Goal: Transaction & Acquisition: Purchase product/service

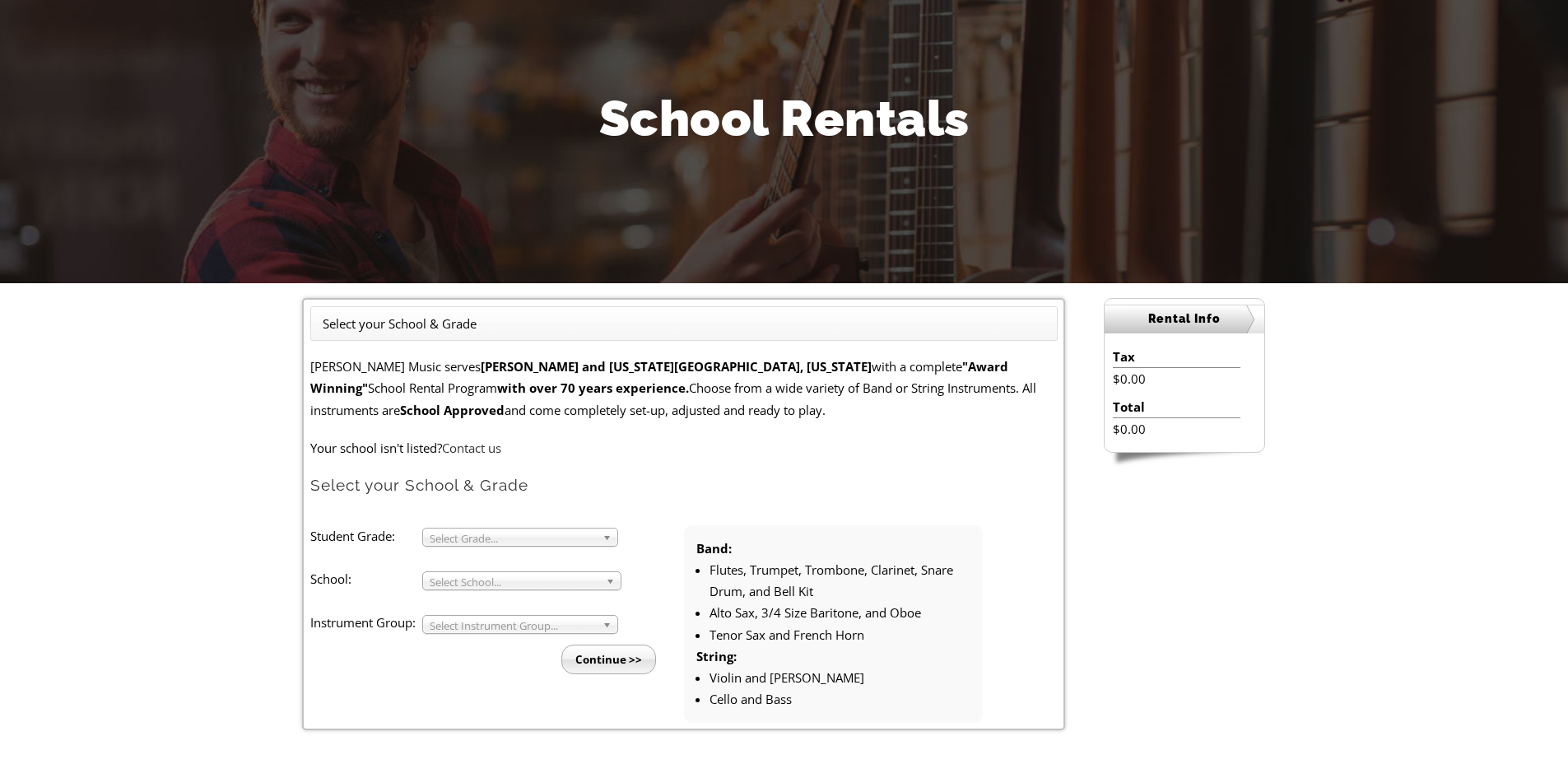
scroll to position [164, 0]
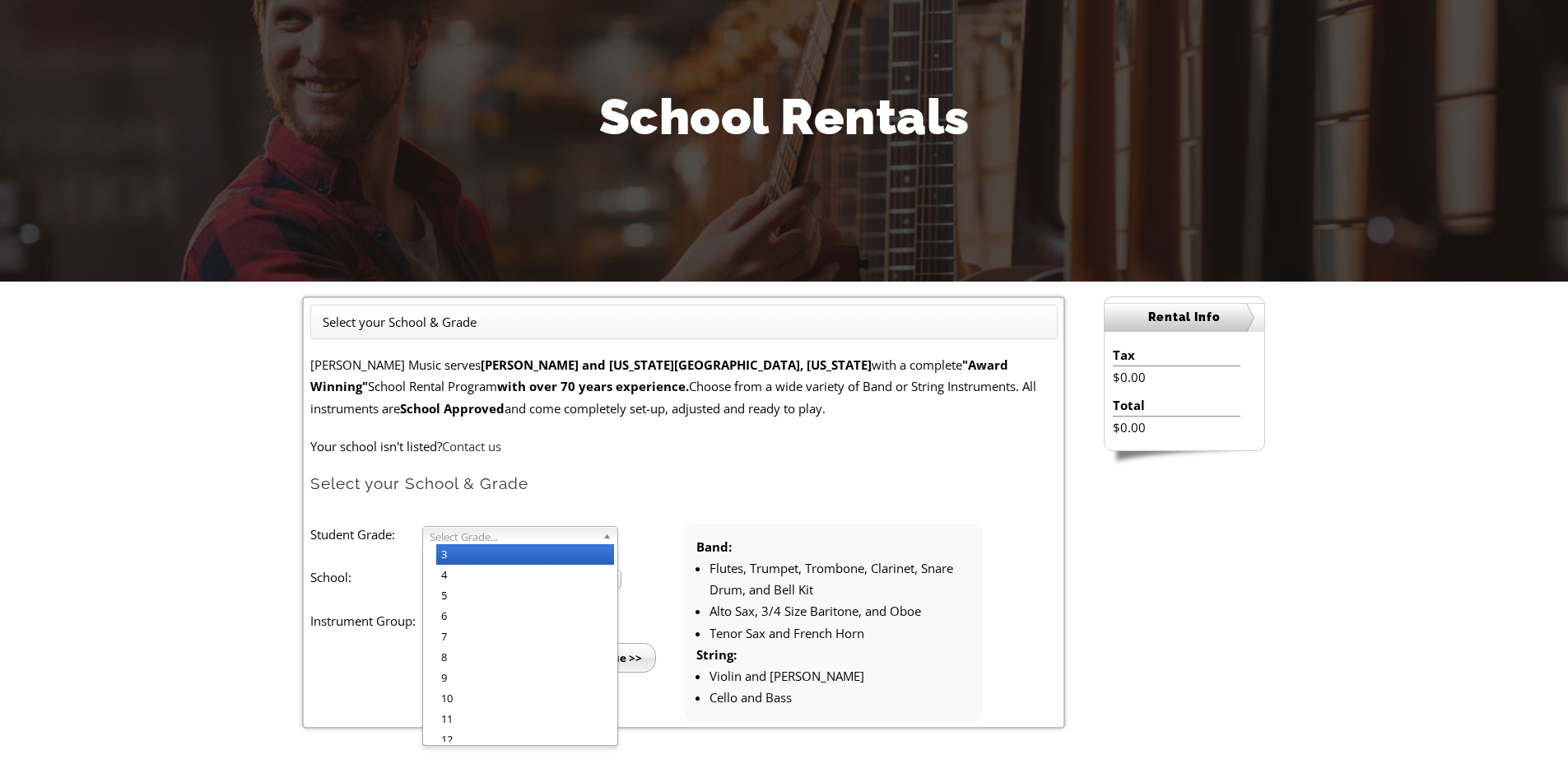
click at [467, 527] on span "Select Grade..." at bounding box center [513, 536] width 166 height 20
click at [459, 575] on li "4" at bounding box center [525, 575] width 177 height 21
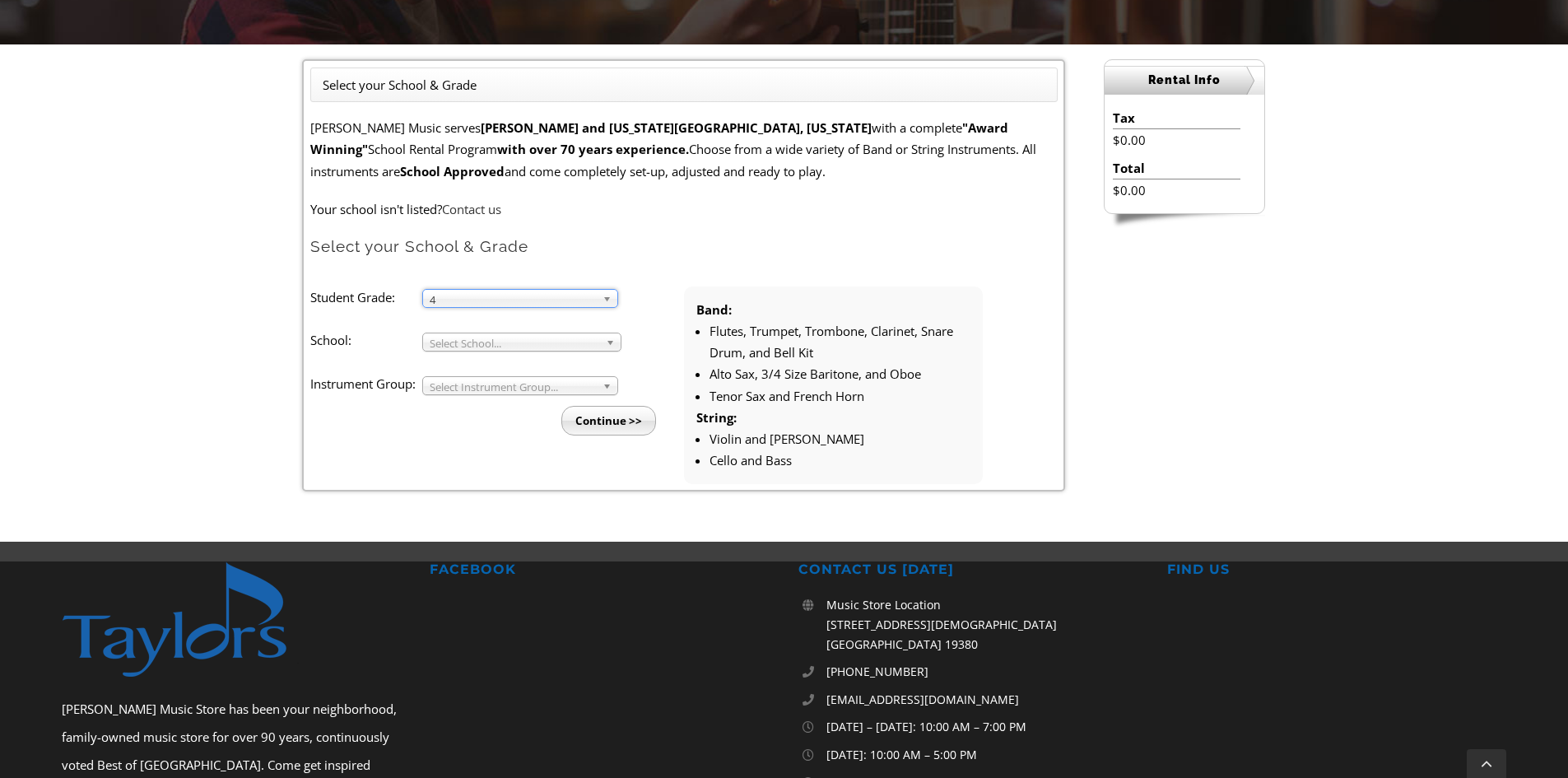
scroll to position [412, 0]
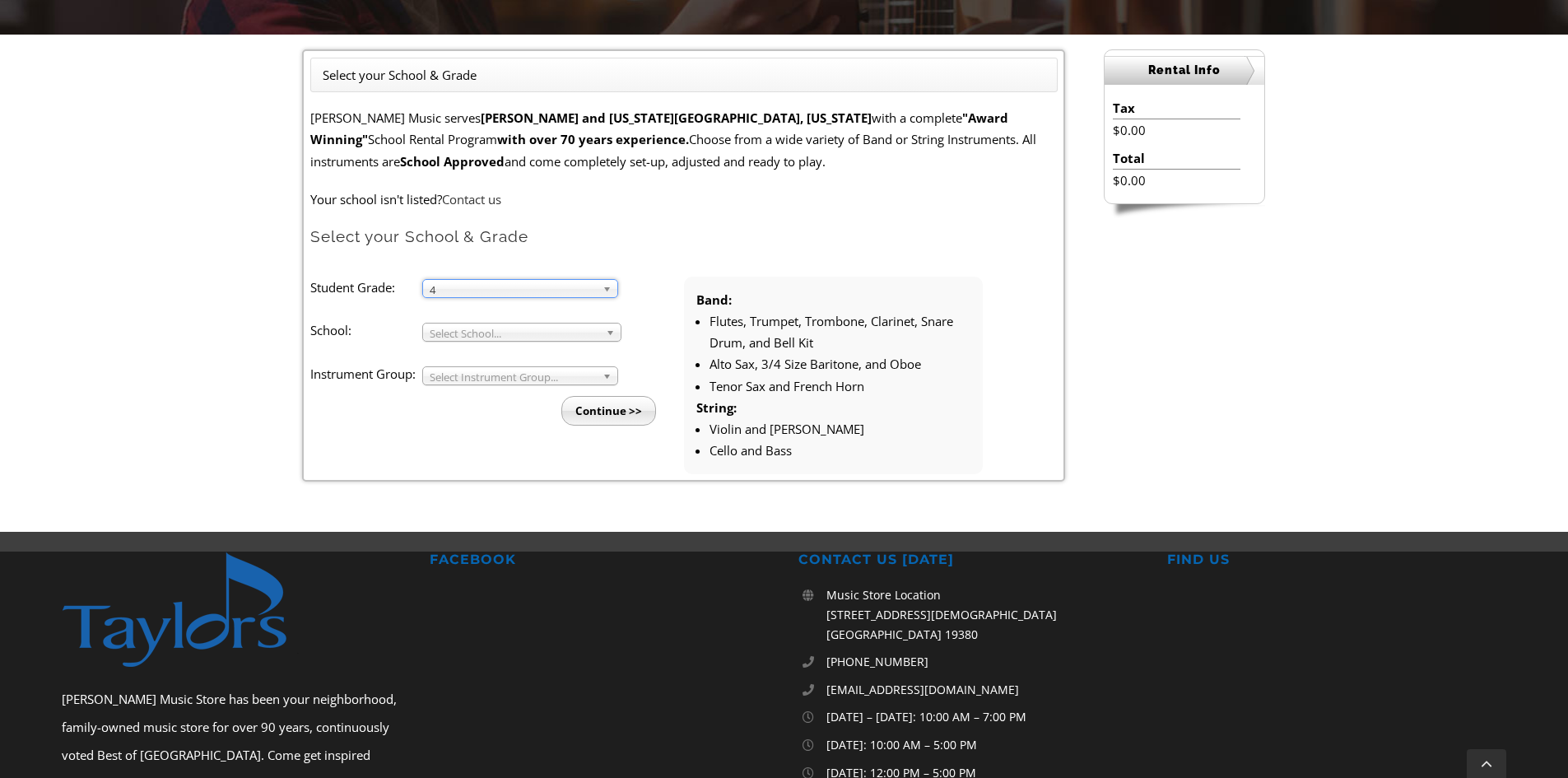
click at [478, 330] on span "Select School..." at bounding box center [515, 332] width 170 height 20
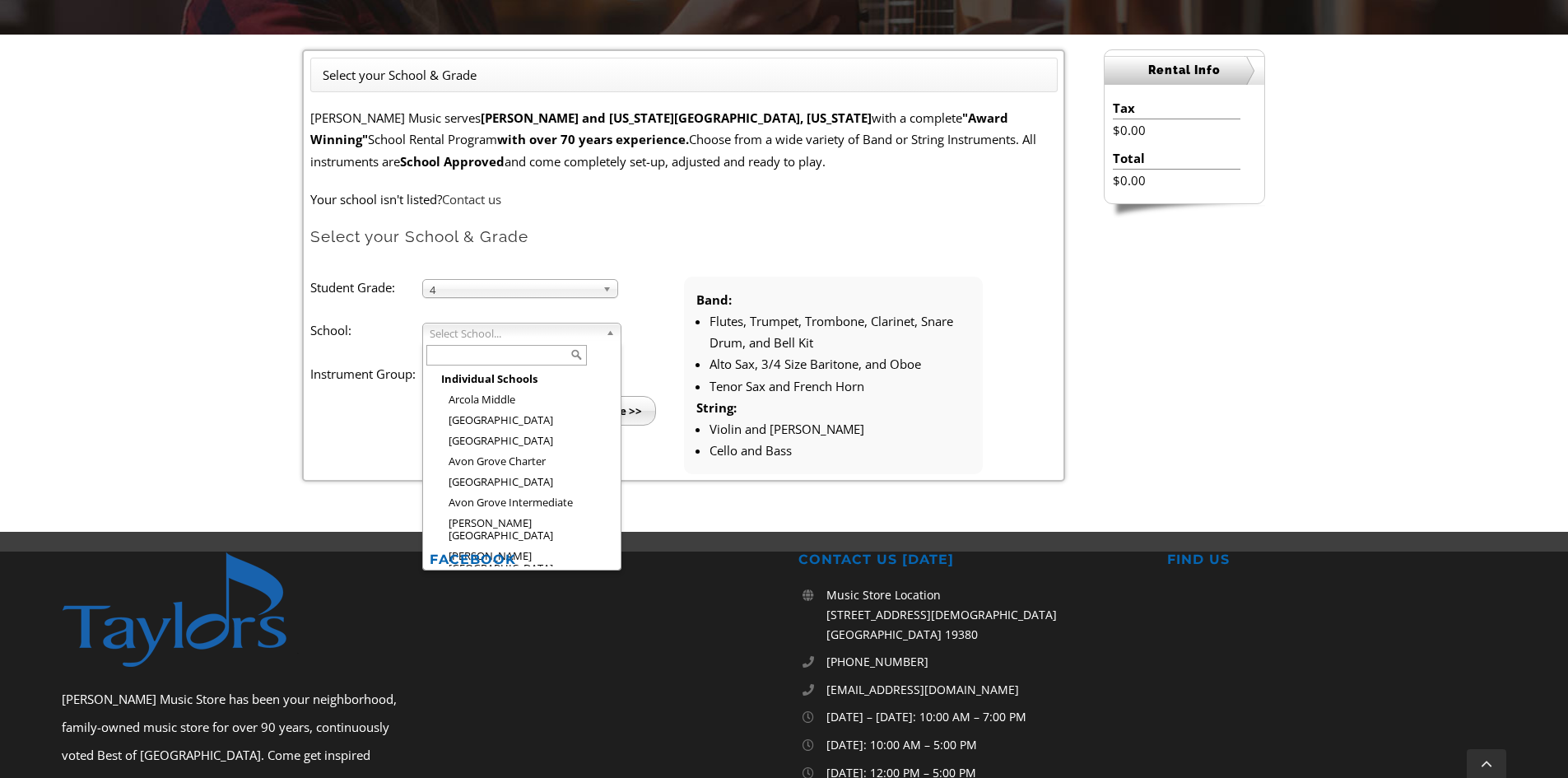
click at [453, 357] on input "text" at bounding box center [507, 355] width 161 height 21
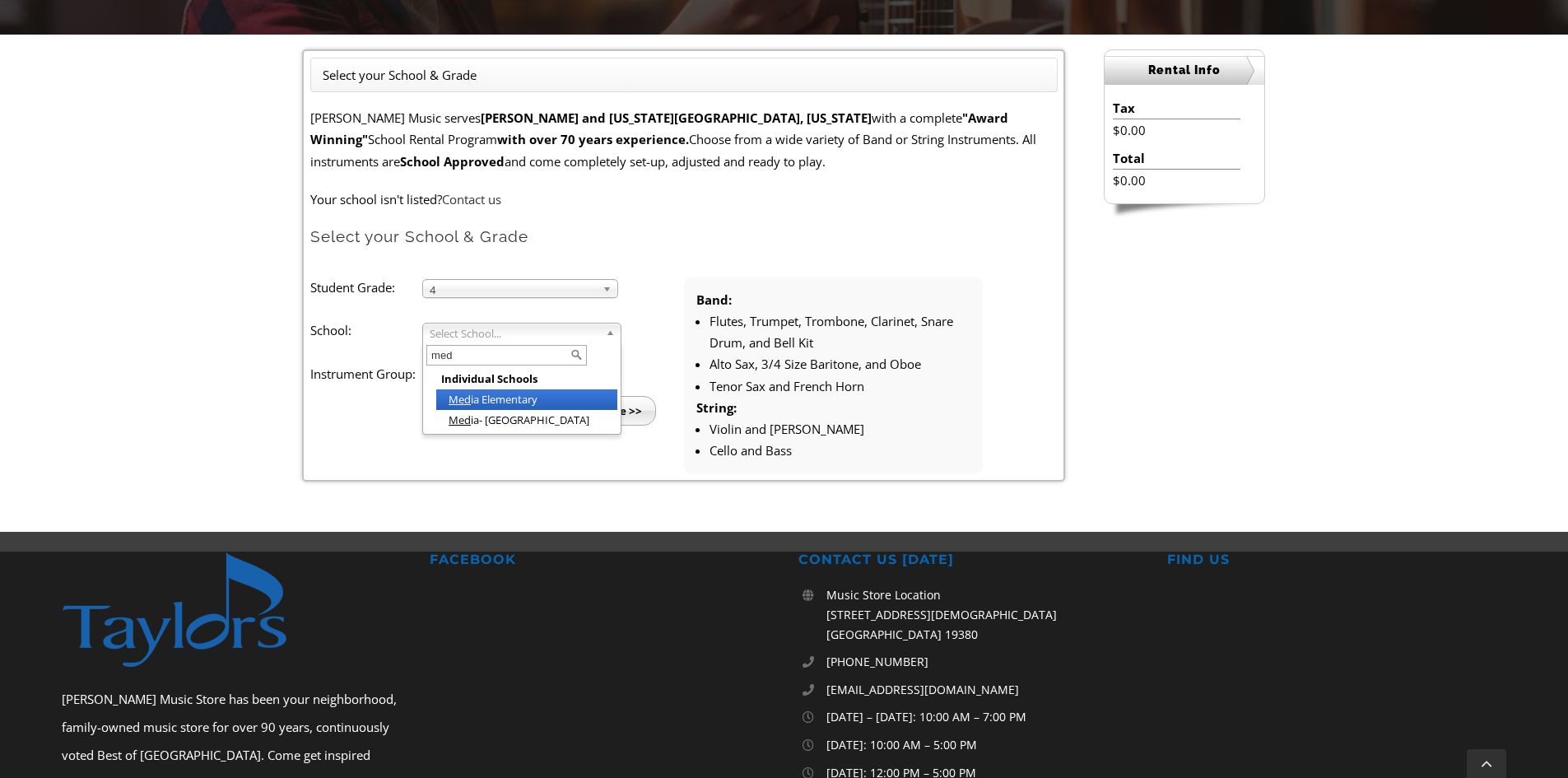
type input "med"
click at [473, 400] on li "Med ia Elementary" at bounding box center [527, 400] width 181 height 21
click at [493, 369] on span "Select Instrument Group..." at bounding box center [513, 376] width 166 height 20
click at [487, 390] on li "Band" at bounding box center [525, 395] width 177 height 21
click at [614, 415] on input "Continue >>" at bounding box center [608, 411] width 94 height 30
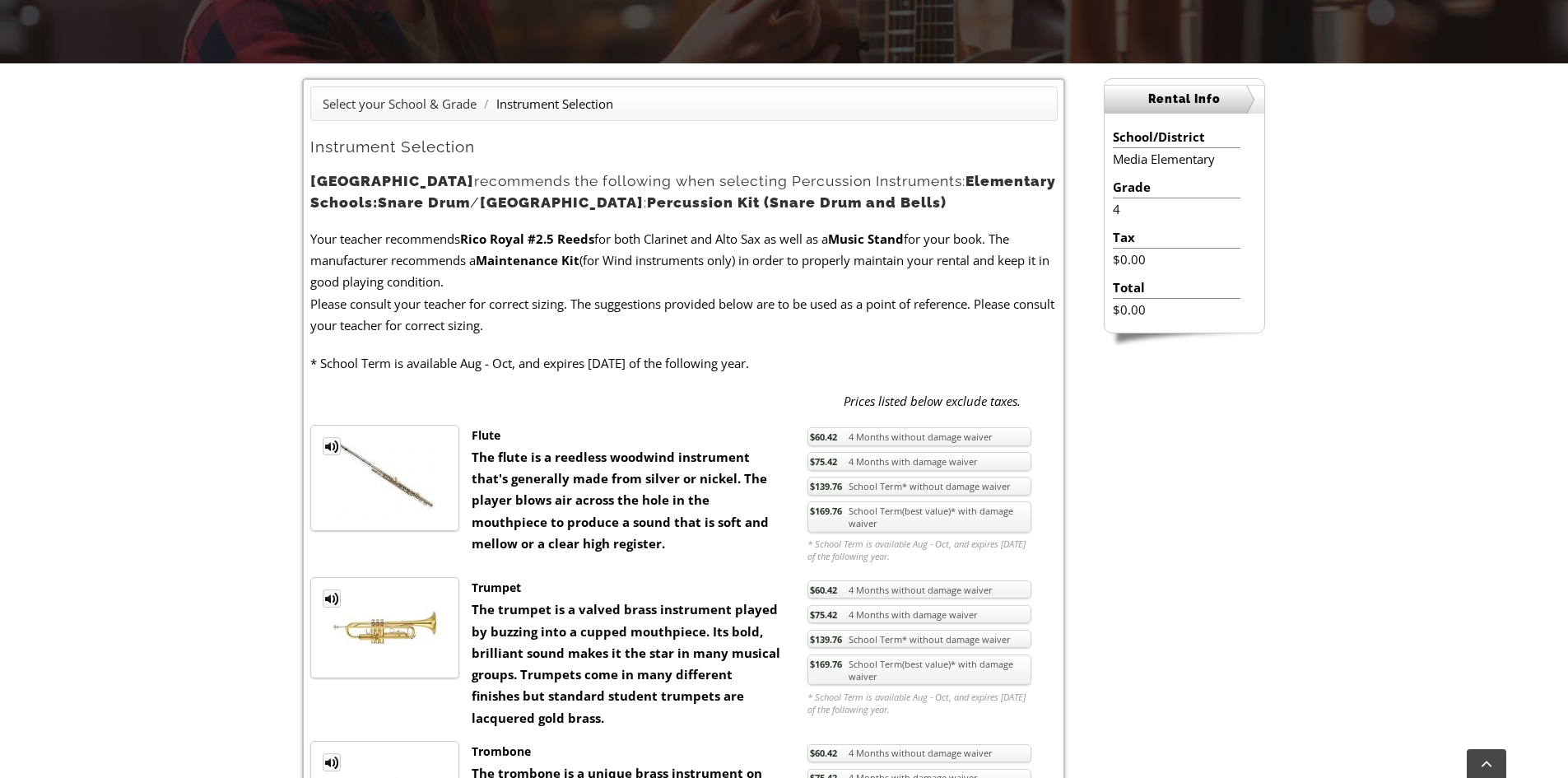
scroll to position [412, 0]
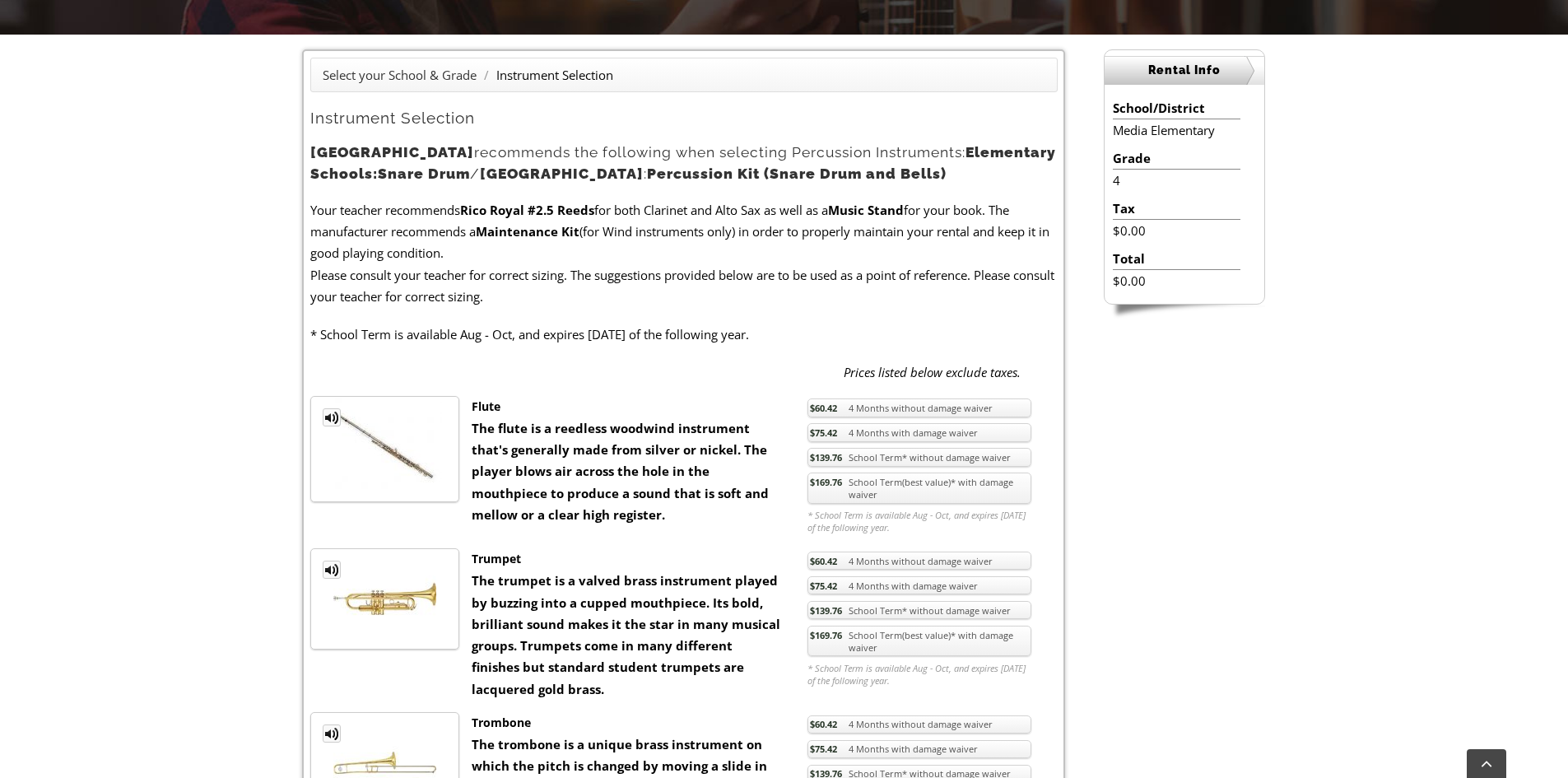
click at [922, 503] on link "$169.76 School Term(best value)* with damage waiver" at bounding box center [920, 488] width 224 height 31
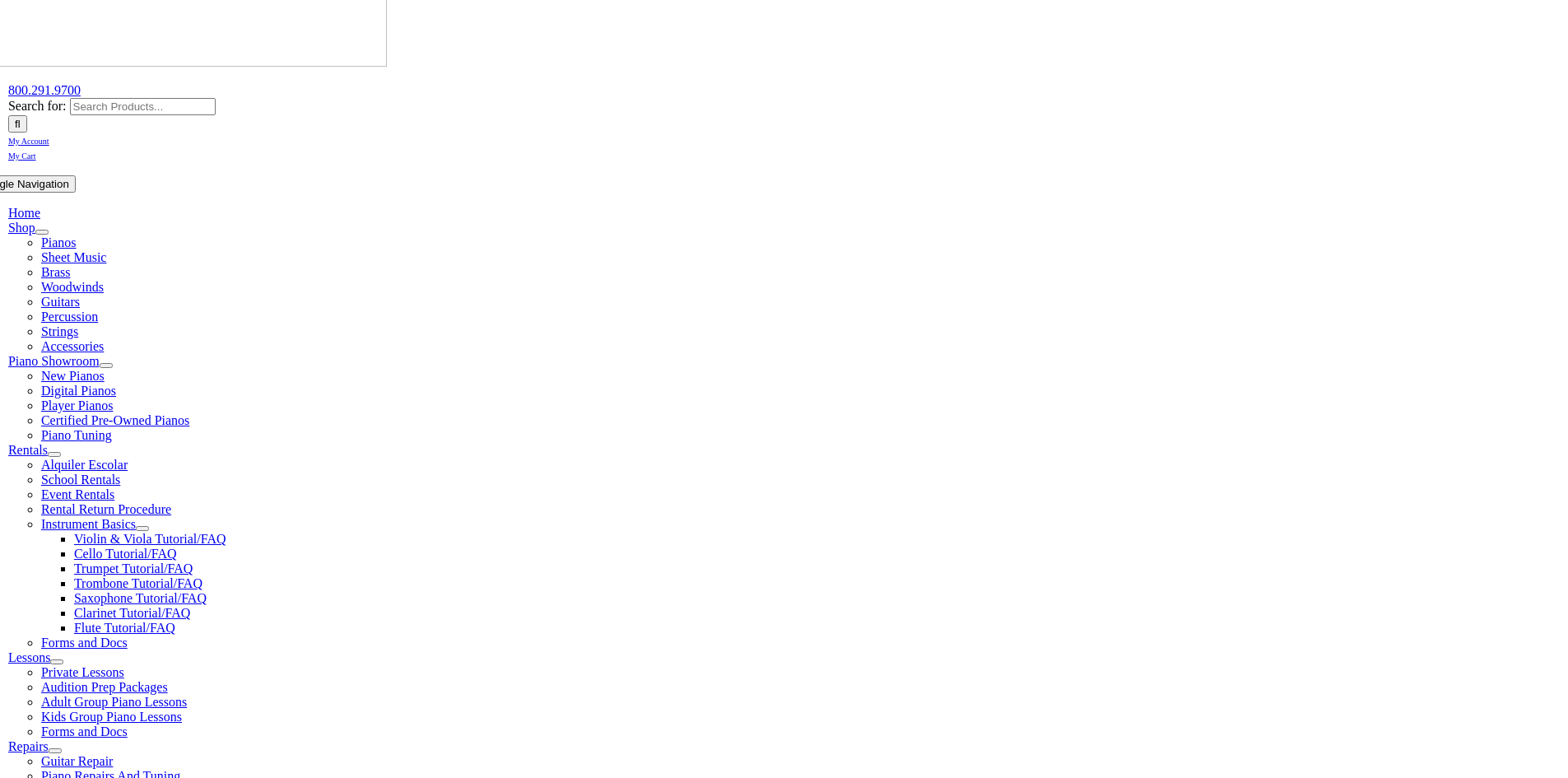
scroll to position [164, 0]
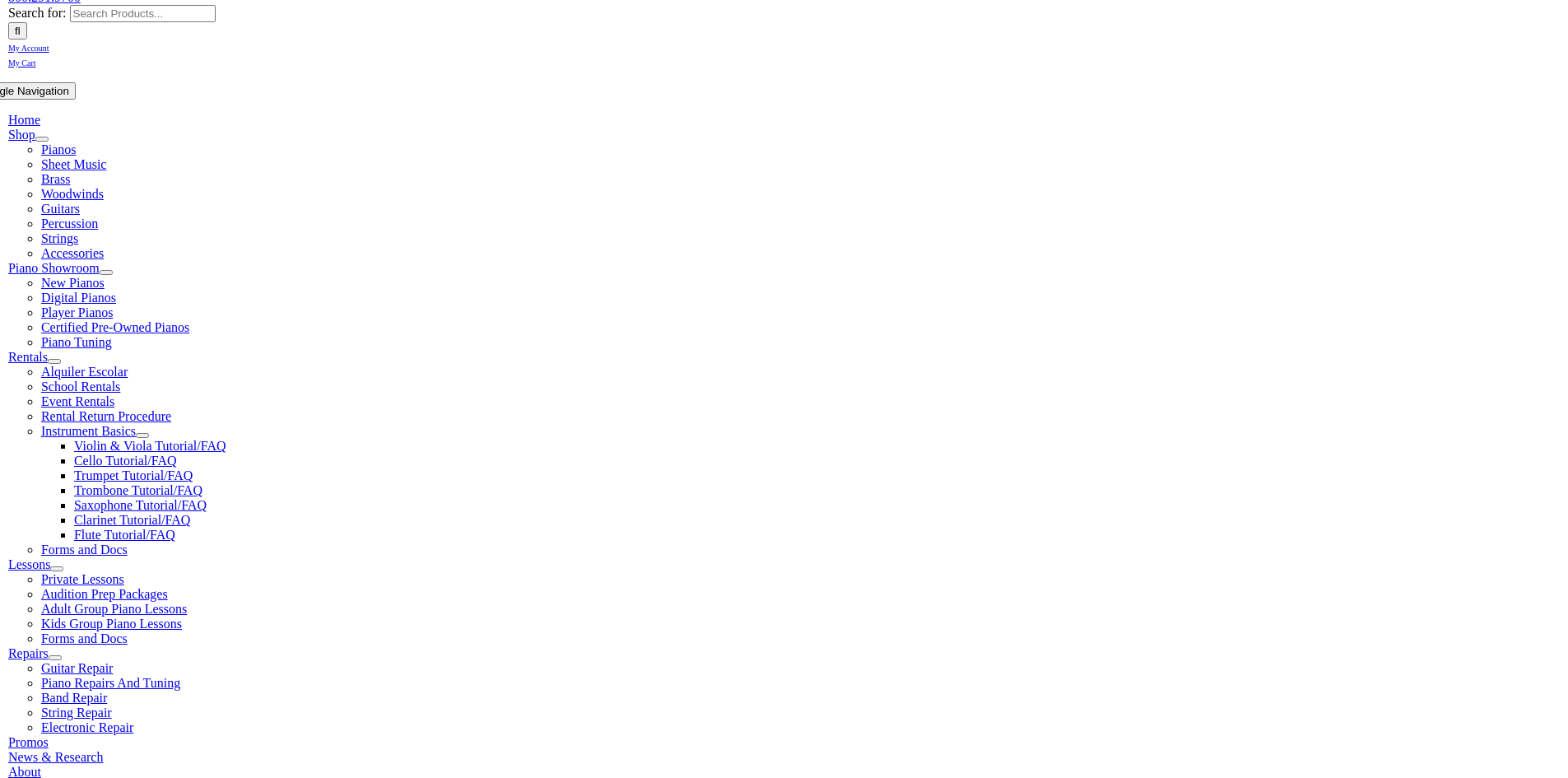
scroll to position [247, 0]
drag, startPoint x: 313, startPoint y: 410, endPoint x: 325, endPoint y: 432, distance: 25.1
checkbox input"] "false"
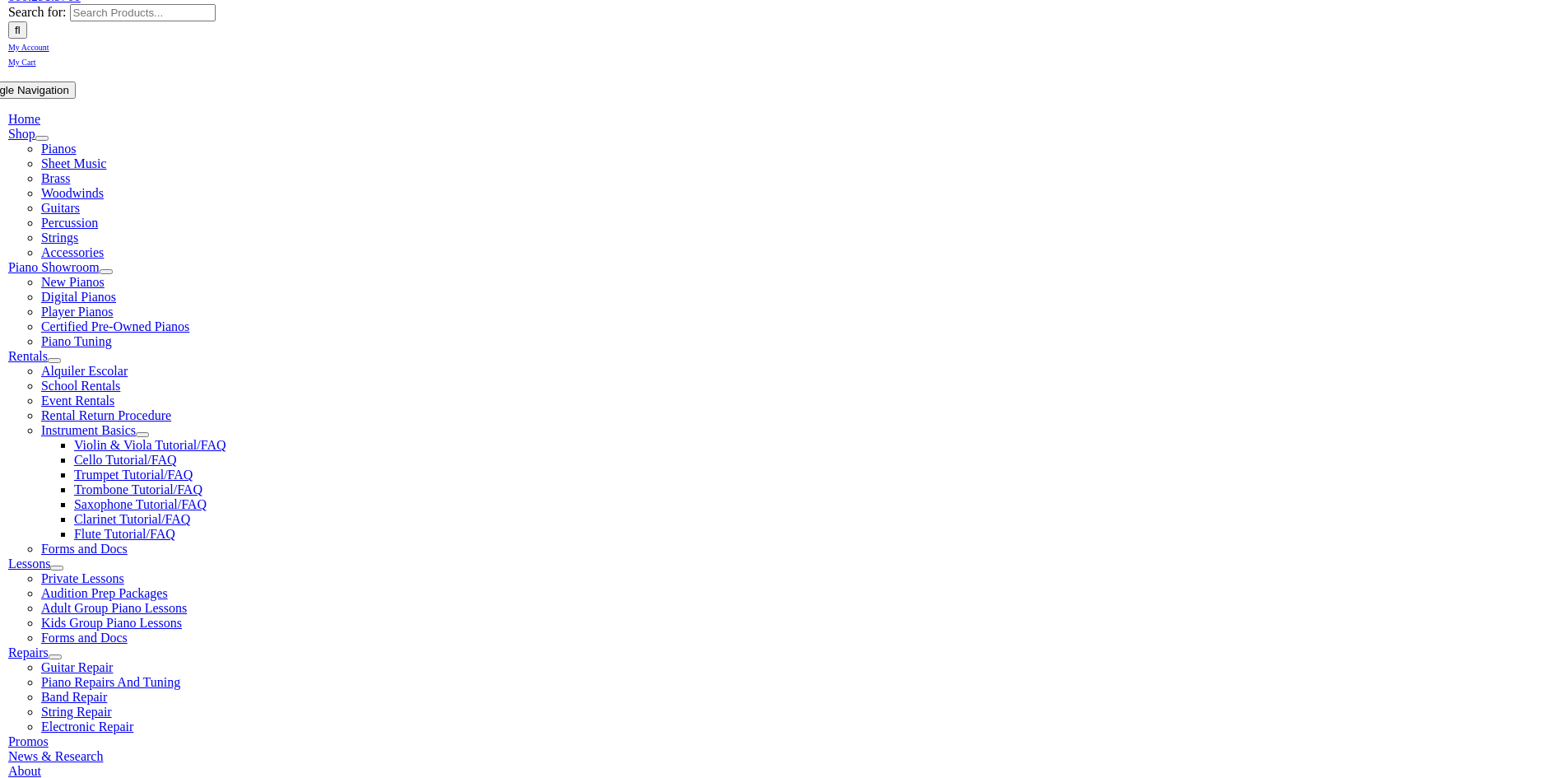
checkbox input"] "true"
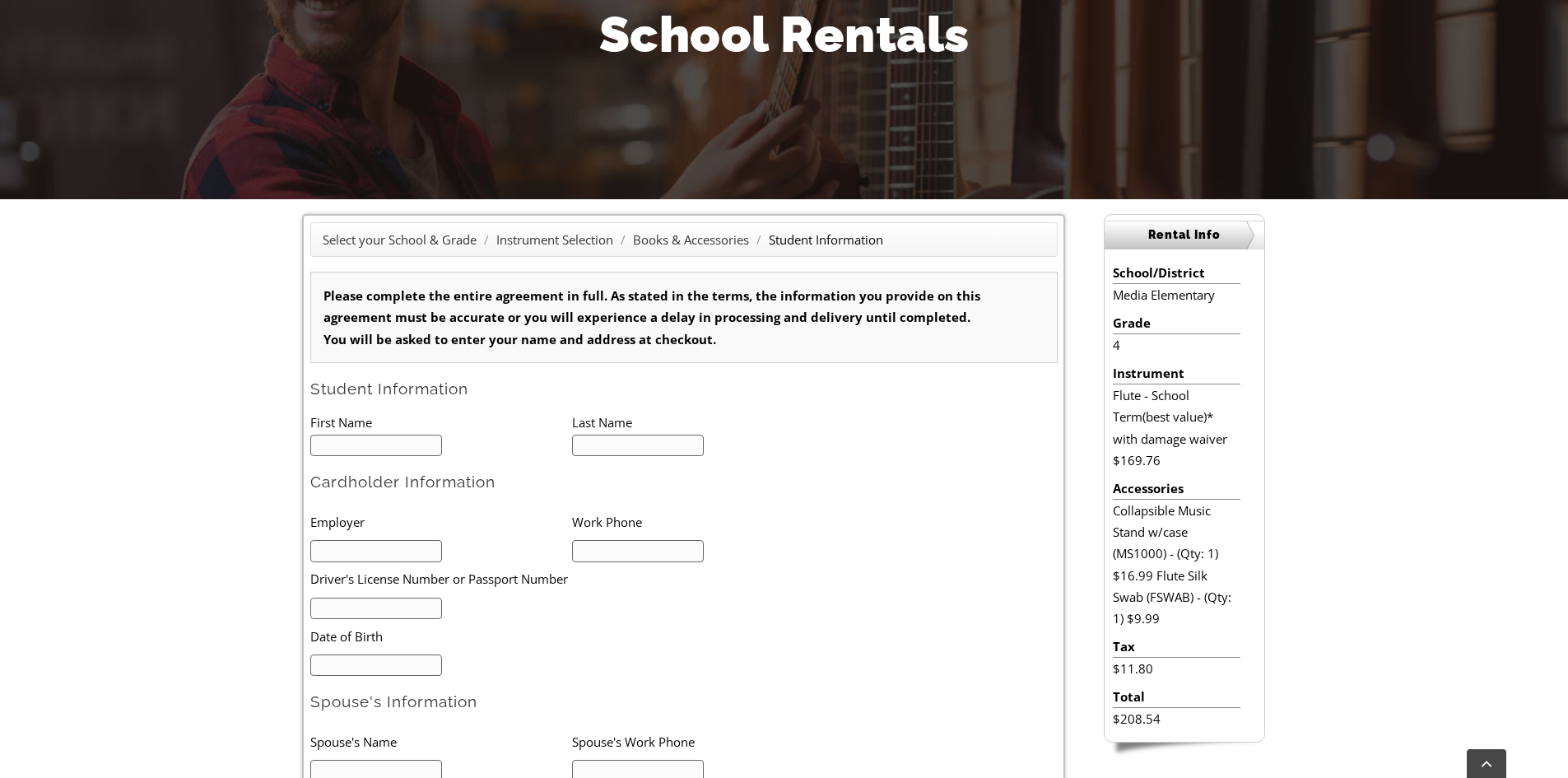
click at [353, 450] on input "text" at bounding box center [376, 446] width 133 height 22
type input "1"
type input "Stephen"
type input "Harr"
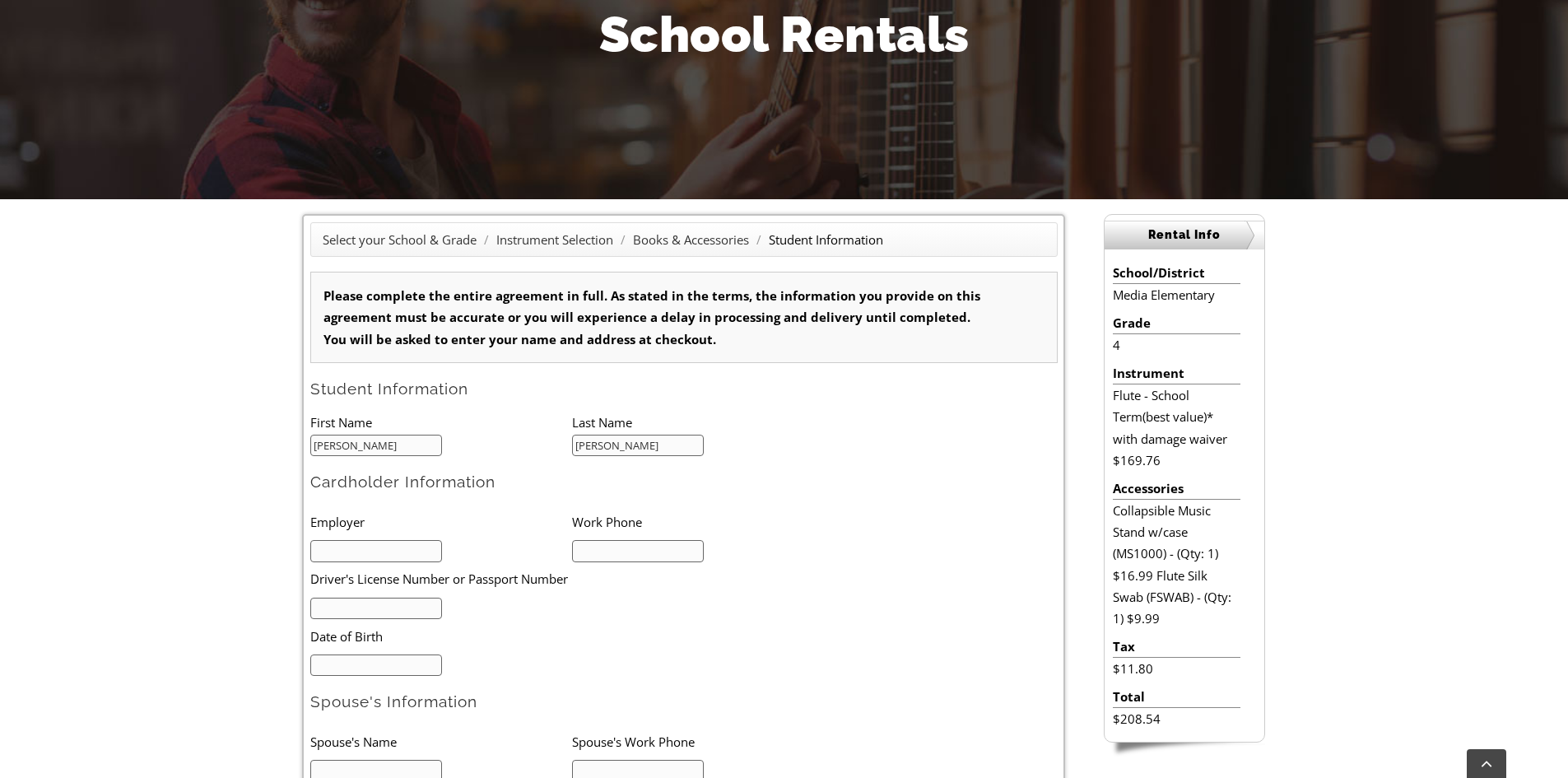
type input "3025719001"
drag, startPoint x: 642, startPoint y: 547, endPoint x: 507, endPoint y: 552, distance: 135.1
click at [507, 552] on ul "Employer Work Phone 3025719001 Driver's License Number or Passport Number Date …" at bounding box center [572, 589] width 523 height 171
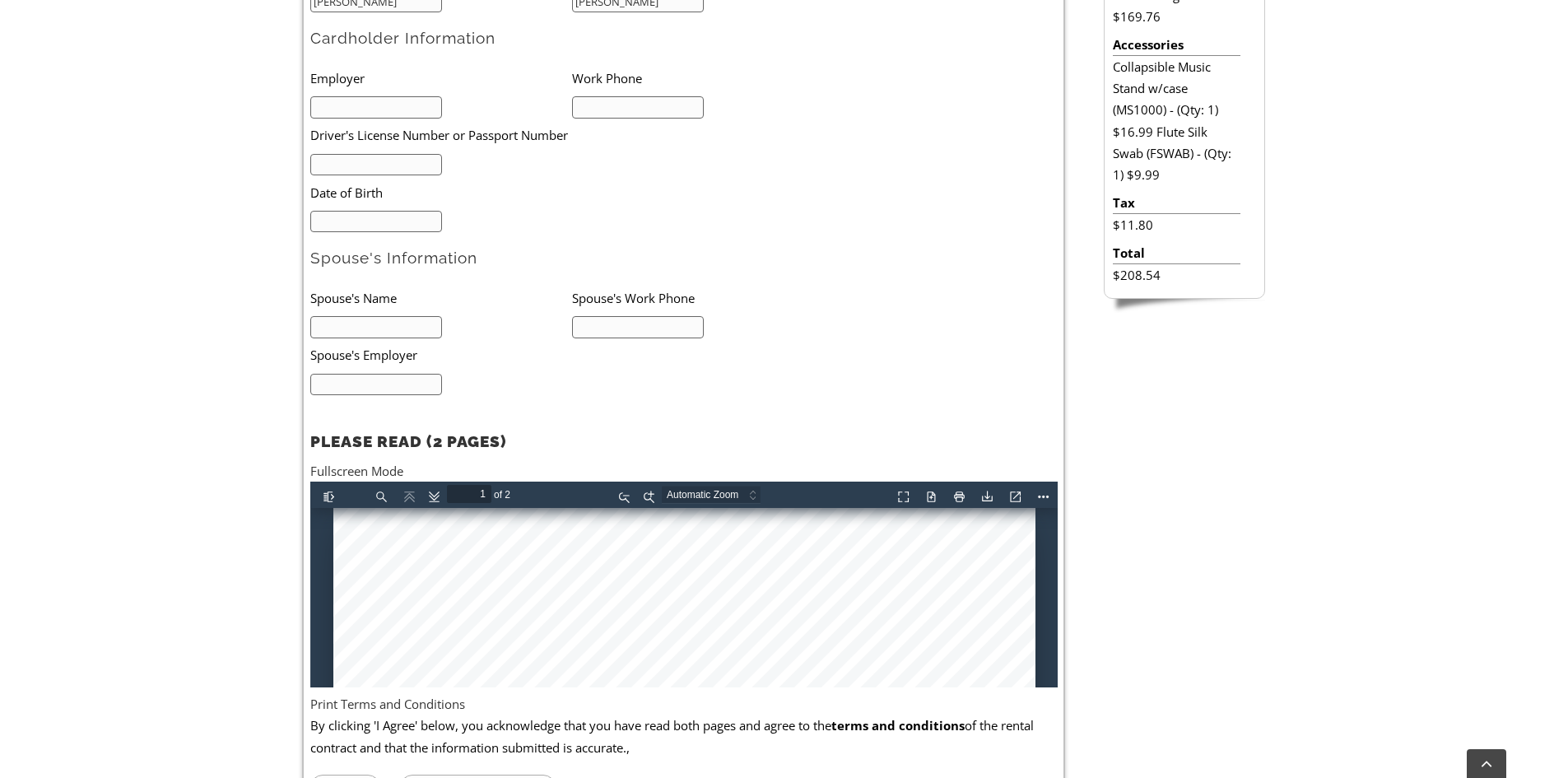
scroll to position [412, 0]
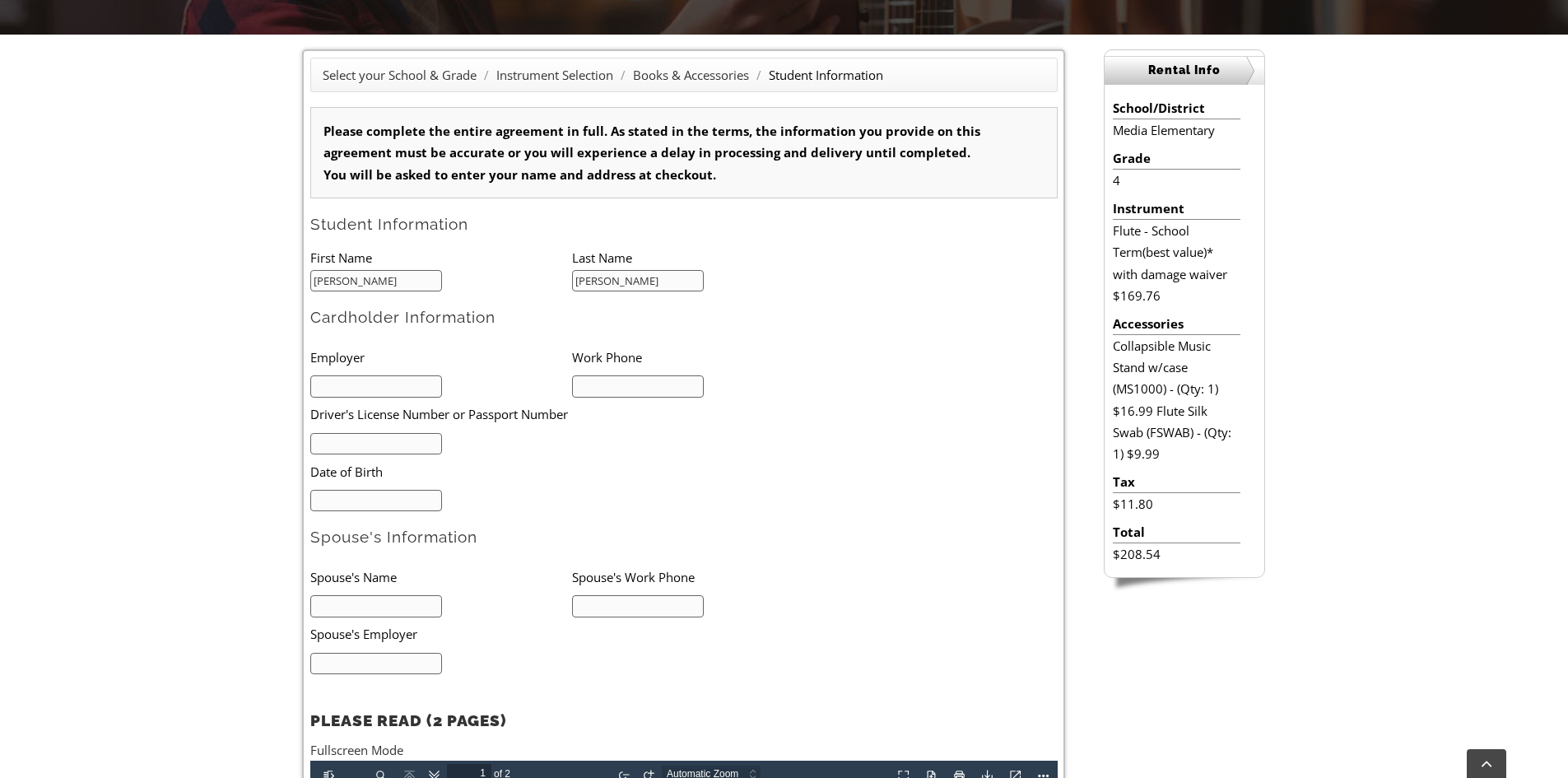
drag, startPoint x: 380, startPoint y: 284, endPoint x: 191, endPoint y: 273, distance: 189.3
click at [191, 273] on div "Select your School & Grade / Instrument Selection / Books & Accessories / Stude…" at bounding box center [784, 587] width 1568 height 1106
type input "Mia"
click at [343, 391] on input "text" at bounding box center [376, 387] width 133 height 22
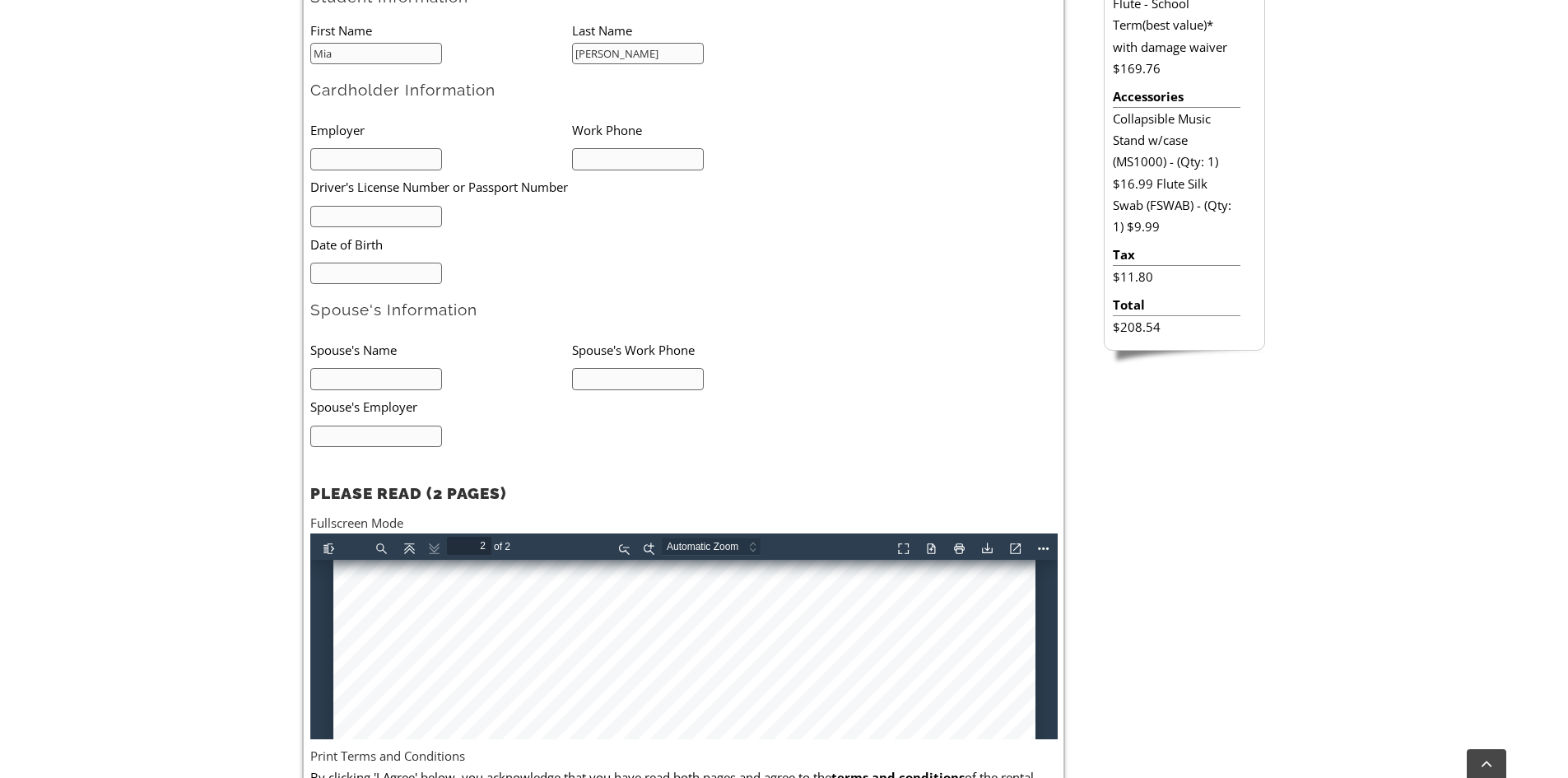
scroll to position [823, 0]
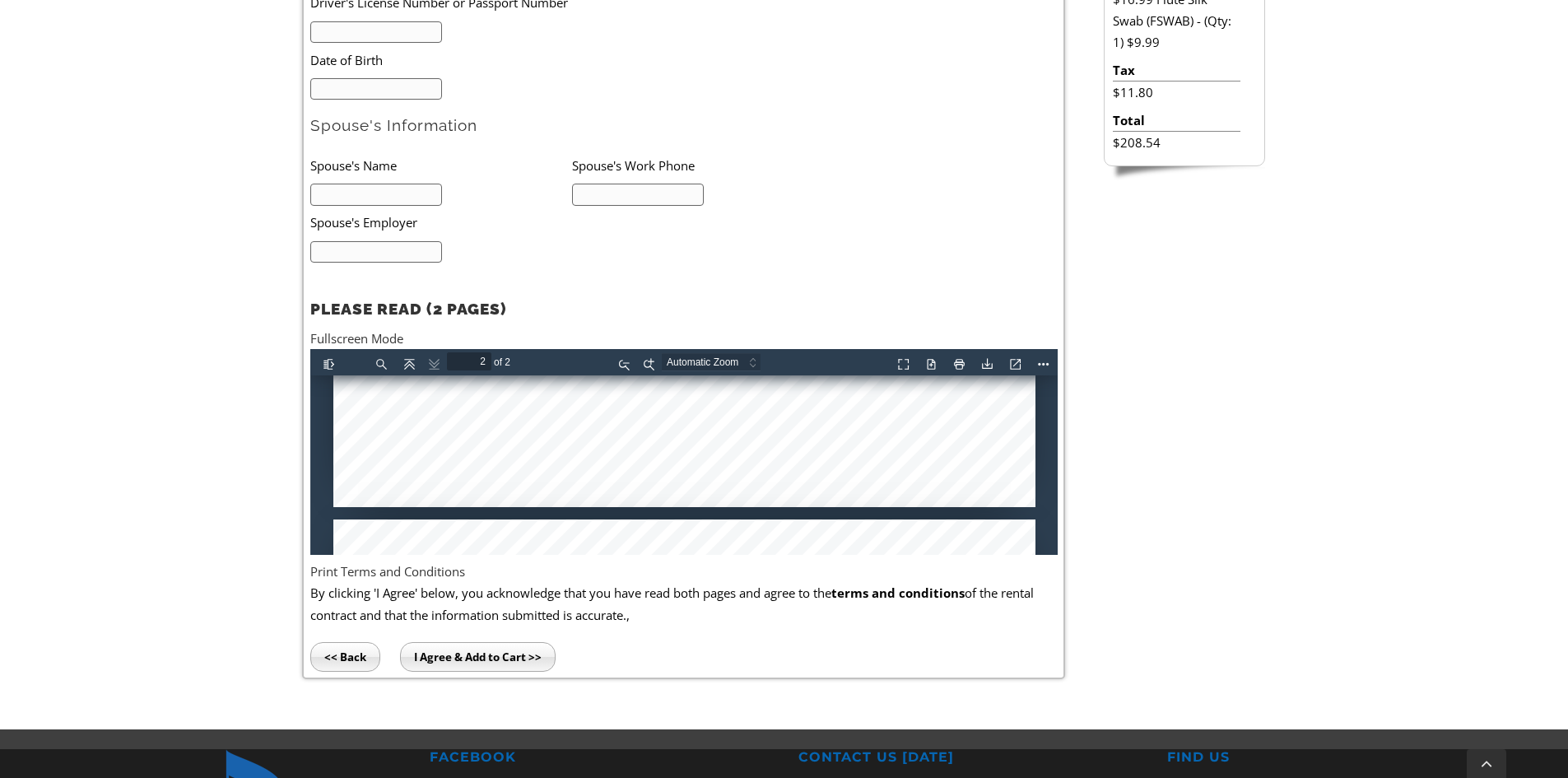
type input "1"
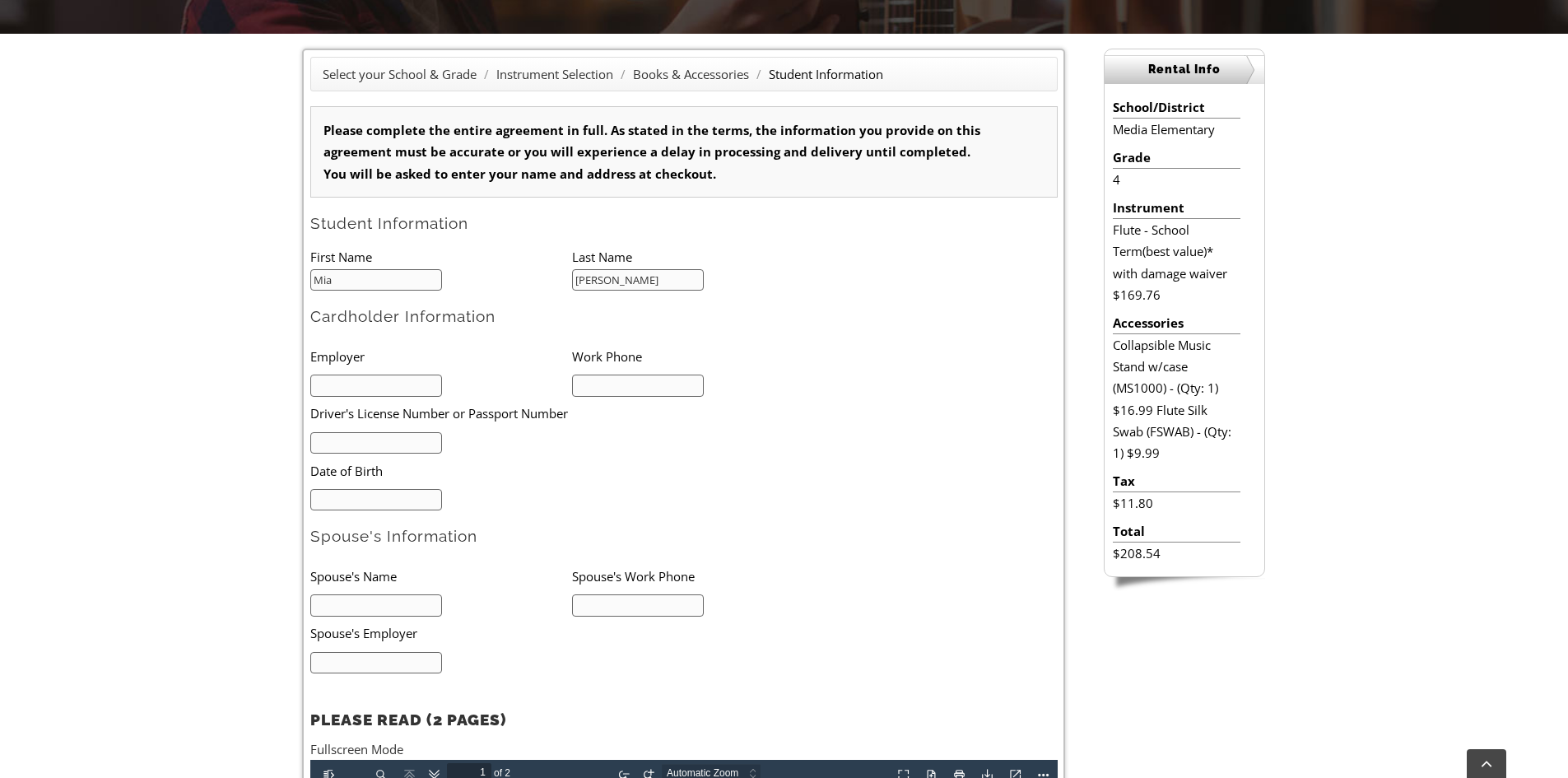
scroll to position [412, 0]
click at [377, 314] on h2 "Cardholder Information" at bounding box center [684, 318] width 747 height 21
click at [343, 377] on input "text" at bounding box center [376, 387] width 133 height 22
type input "WRA"
click at [628, 389] on input "text" at bounding box center [639, 387] width 133 height 22
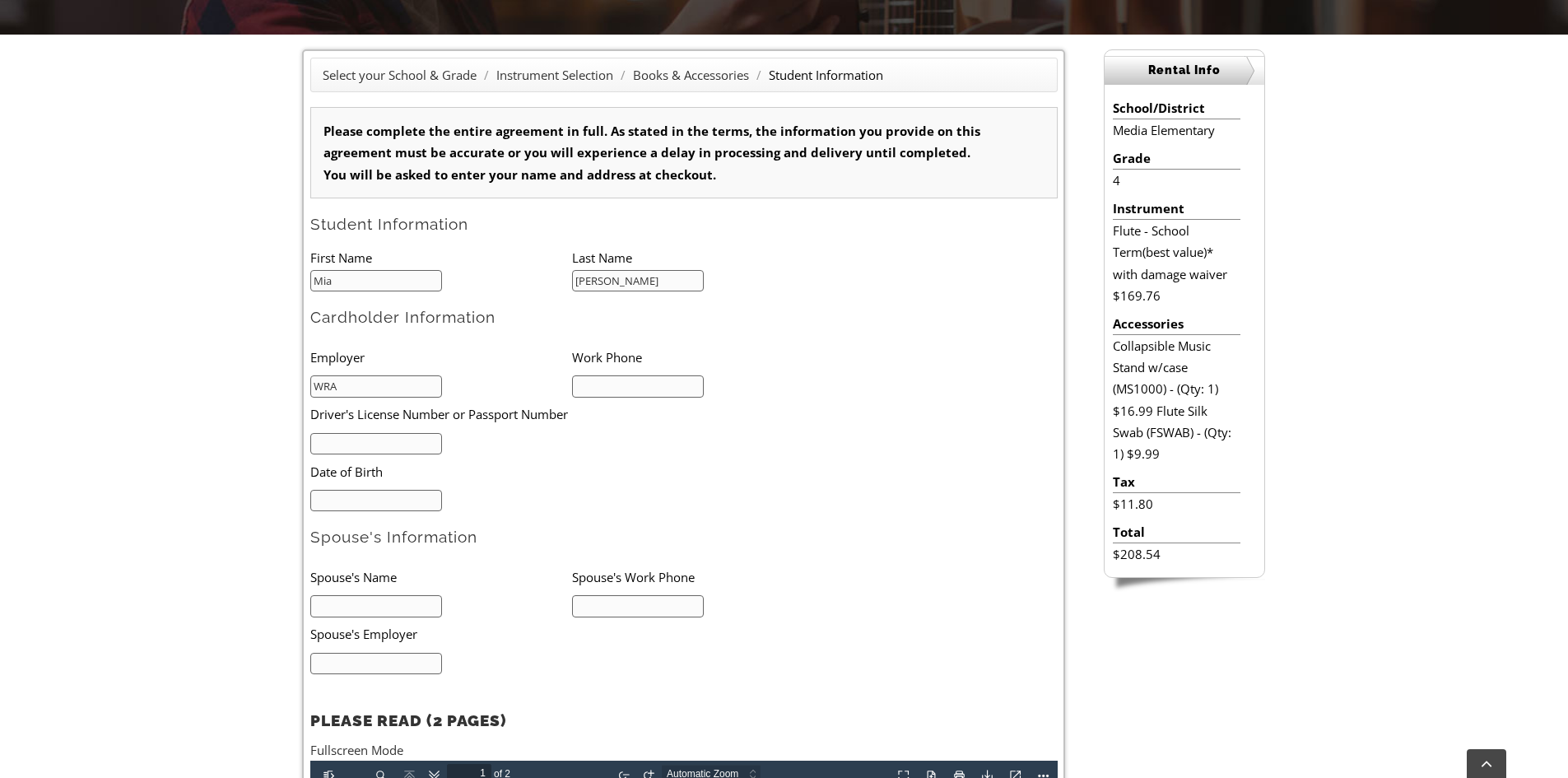
type input "6103067567"
click at [382, 436] on input "text" at bounding box center [376, 445] width 133 height 22
click at [385, 498] on input "mm/dd/yyyy" at bounding box center [376, 501] width 133 height 22
type input "01/16/1986"
click at [350, 607] on input "text" at bounding box center [376, 606] width 133 height 22
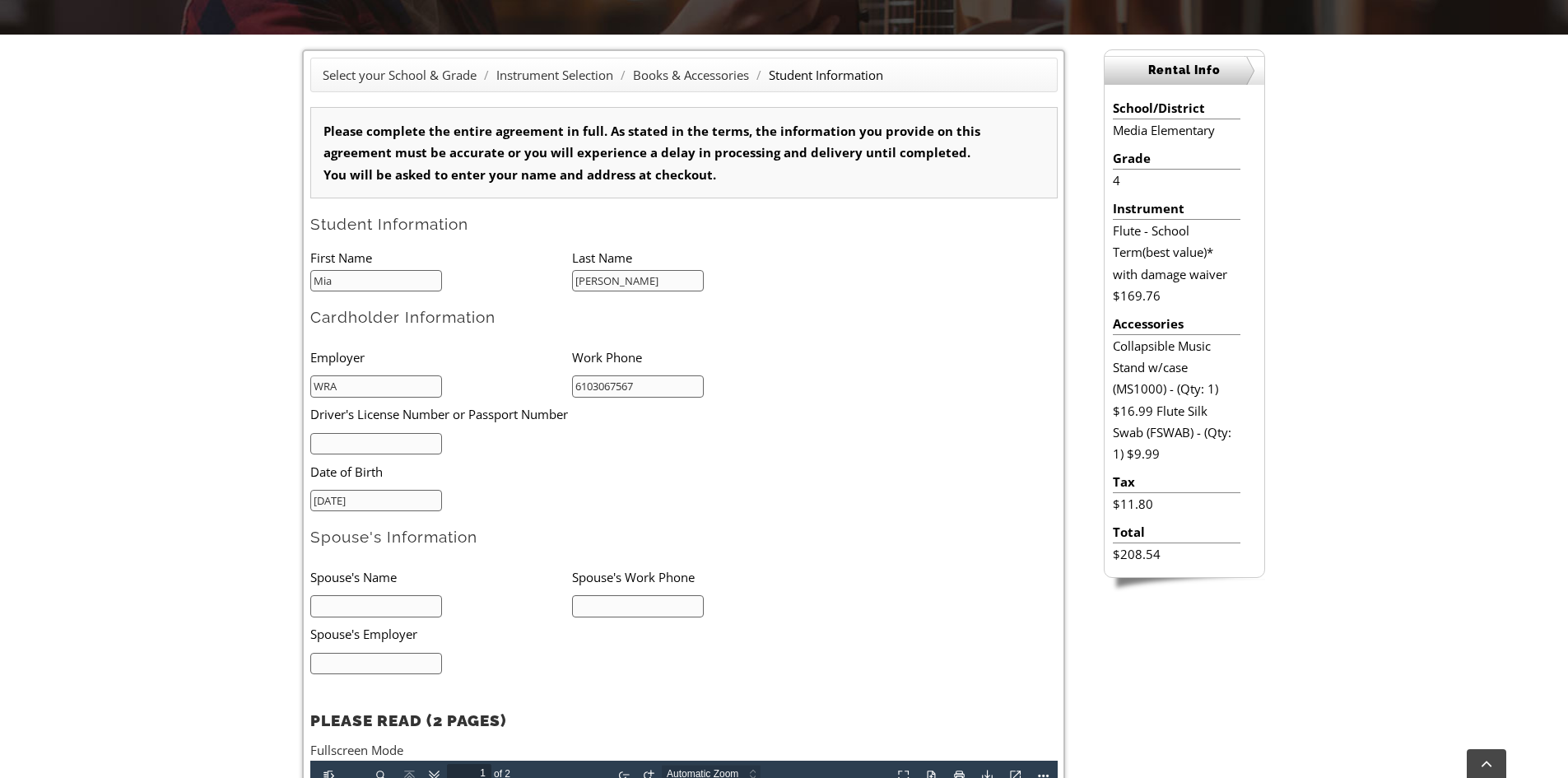
type input "Margaret Harr"
type input "8032703664"
click at [380, 656] on input "text" at bounding box center [376, 664] width 133 height 22
type input "CHOP"
click at [378, 439] on input "text" at bounding box center [376, 445] width 133 height 22
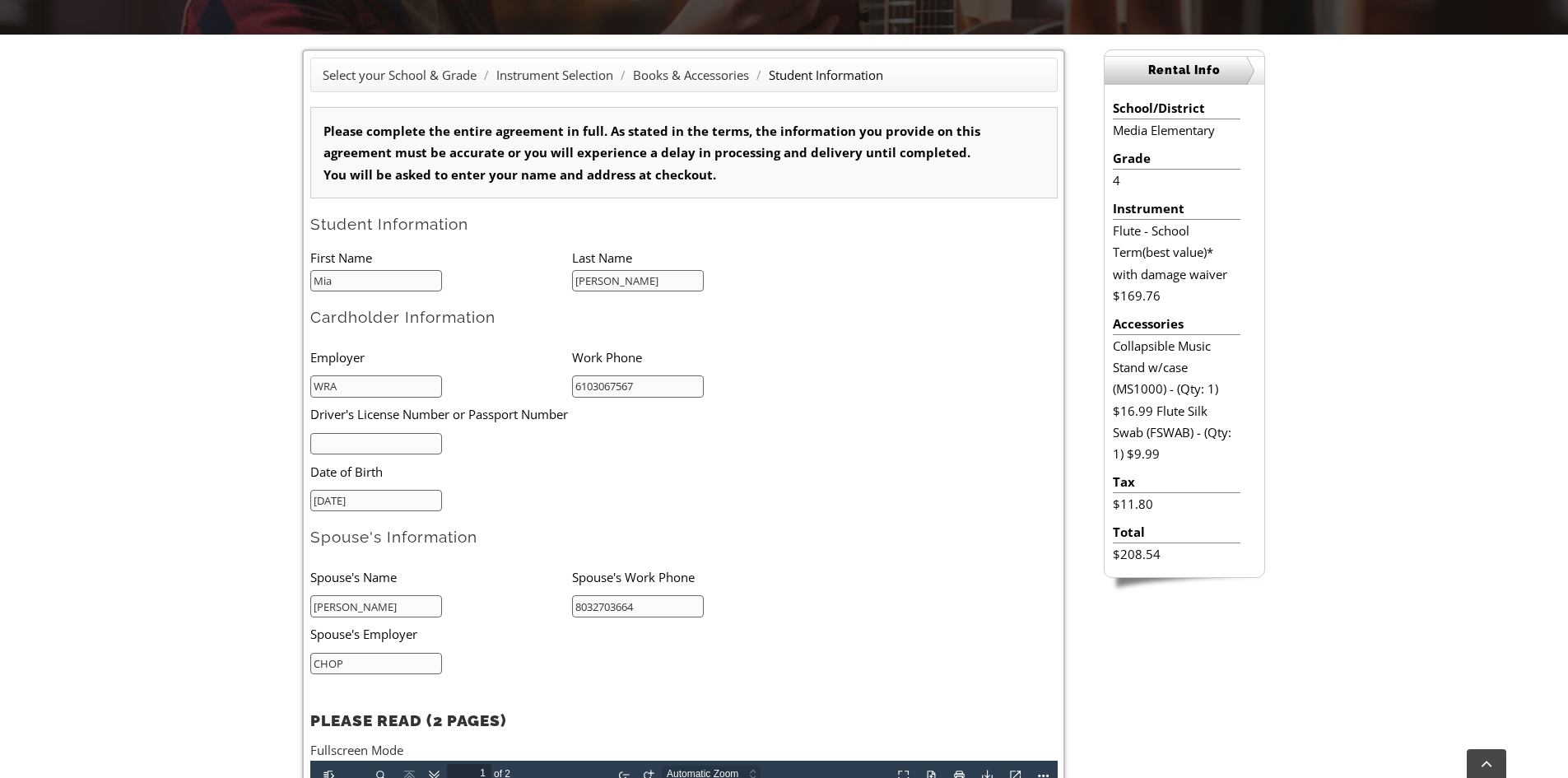
click at [400, 457] on li "Date of Birth" at bounding box center [545, 472] width 471 height 34
click at [399, 449] on input "text" at bounding box center [376, 445] width 133 height 22
paste input "27365525"
type input "27365525"
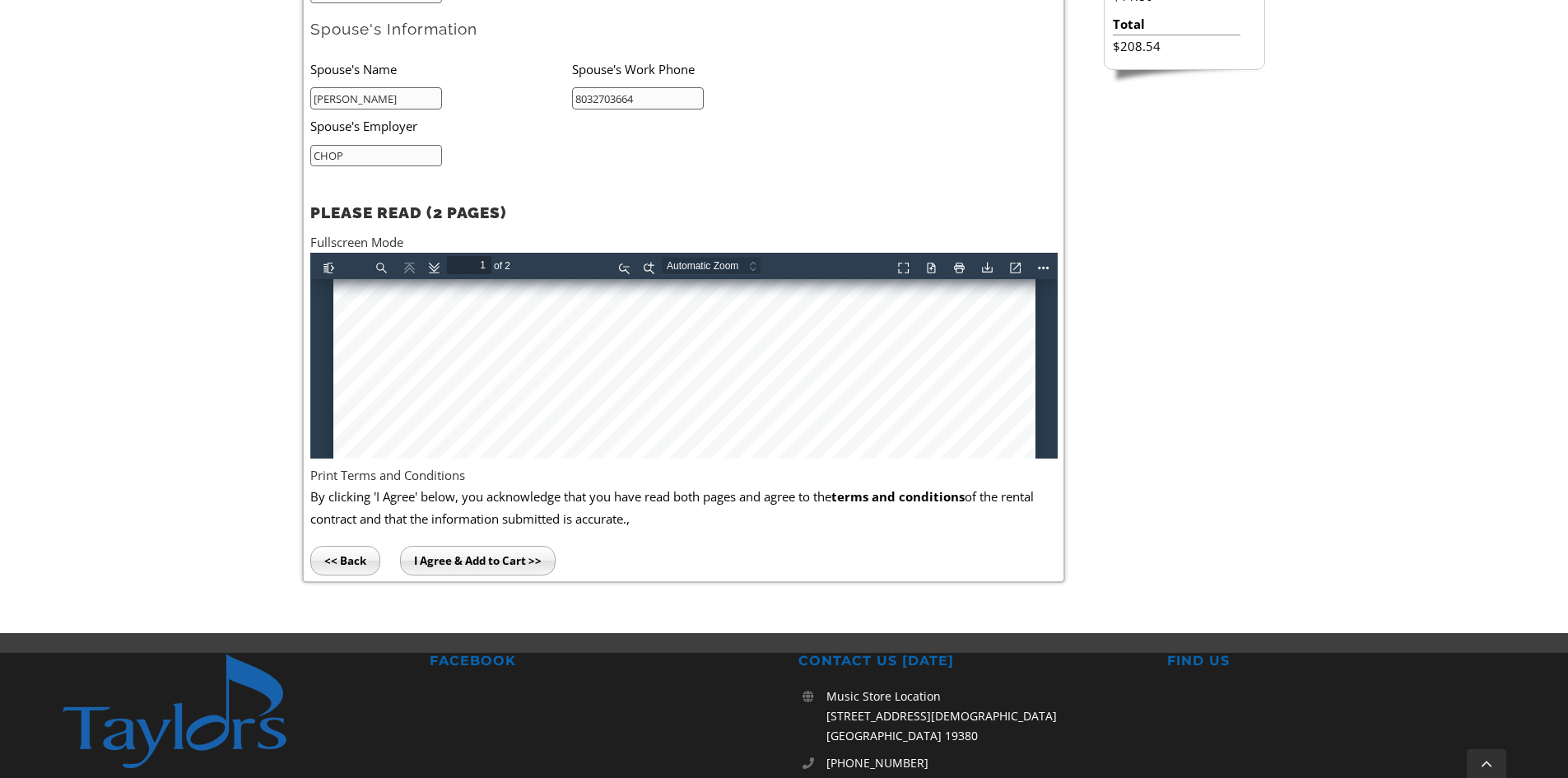
scroll to position [1070, 0]
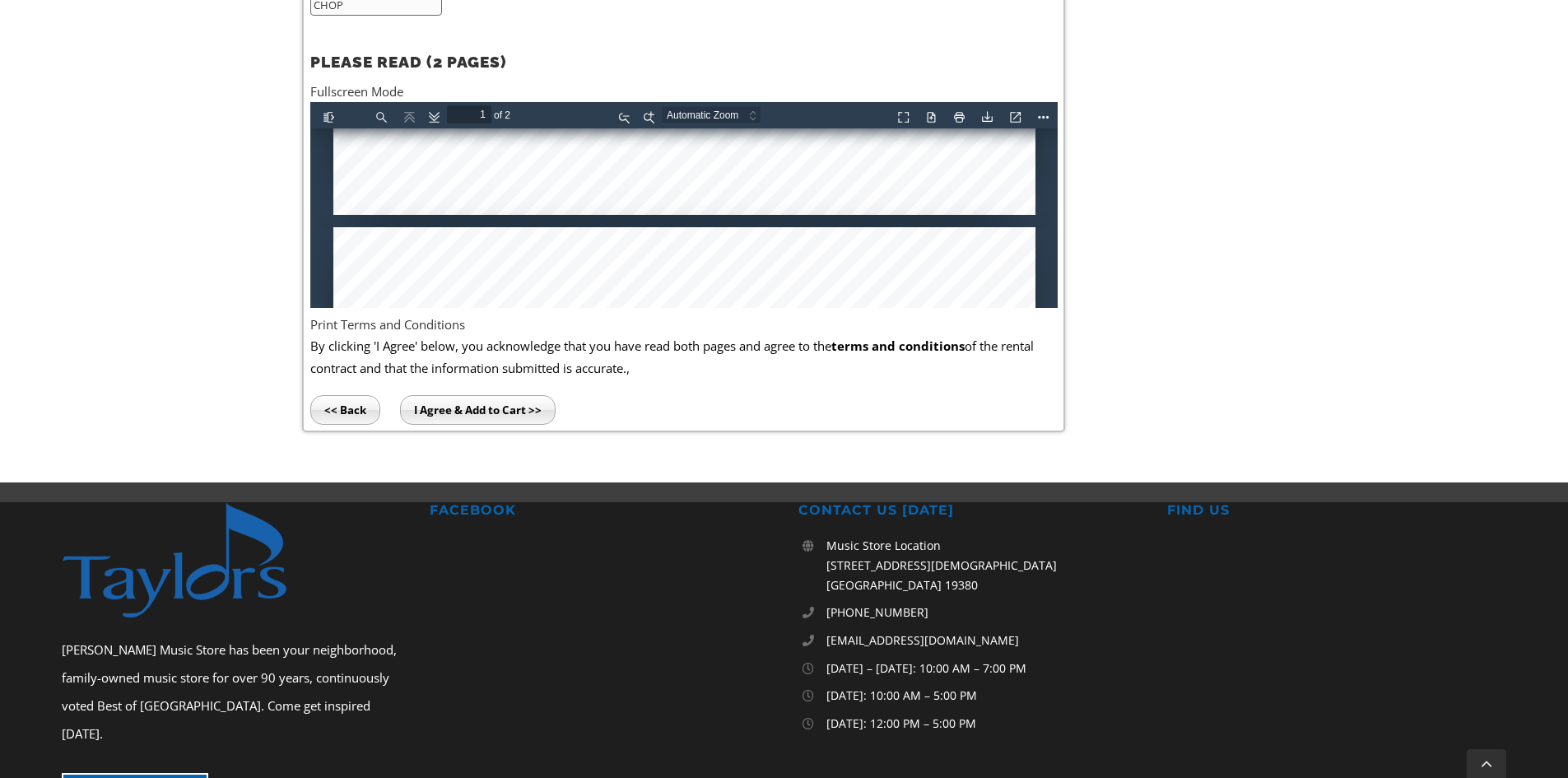
type input "2"
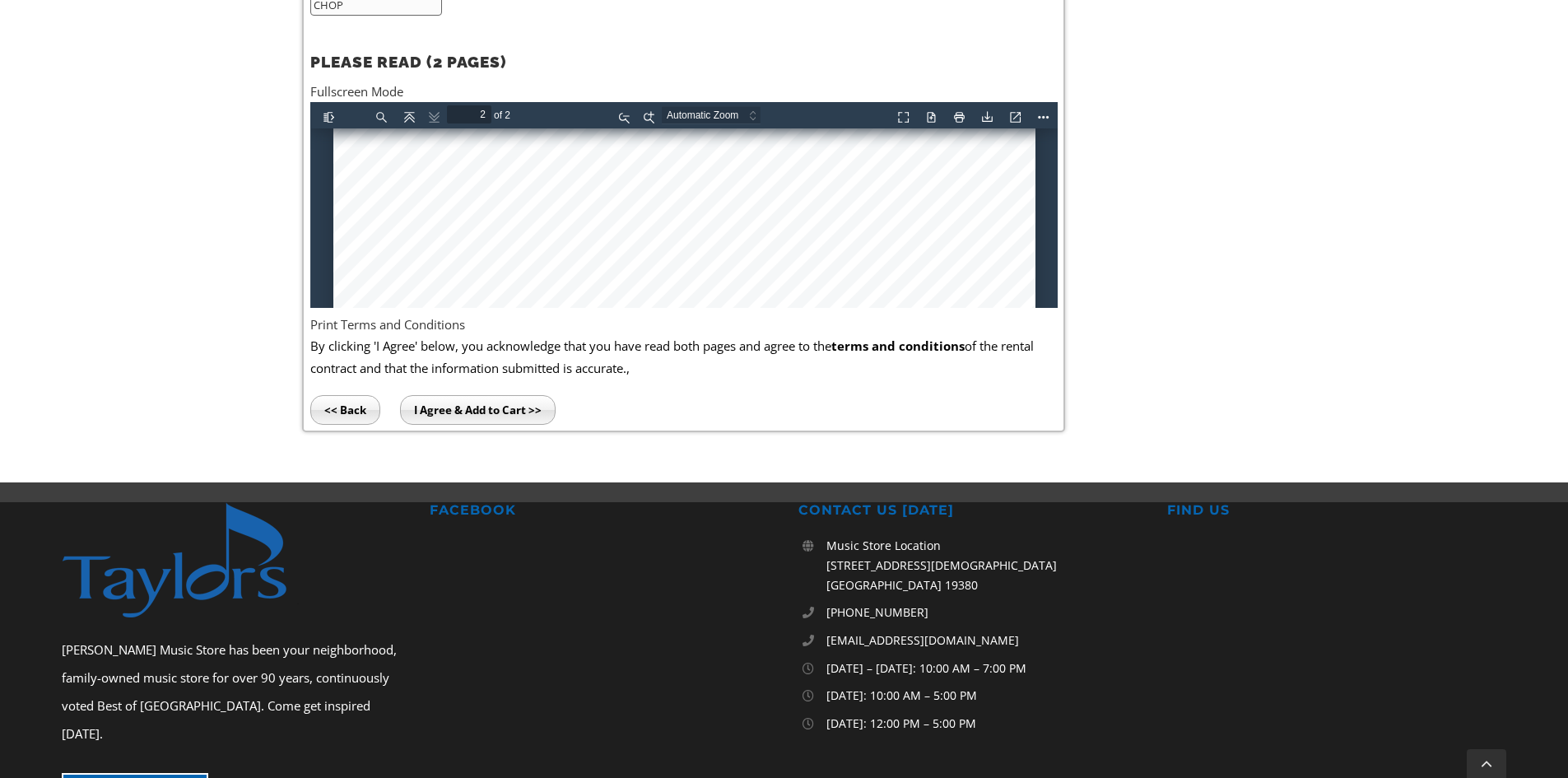
scroll to position [1647, 0]
type input "27365525"
click at [489, 414] on input "I Agree & Add to Cart >>" at bounding box center [477, 410] width 156 height 30
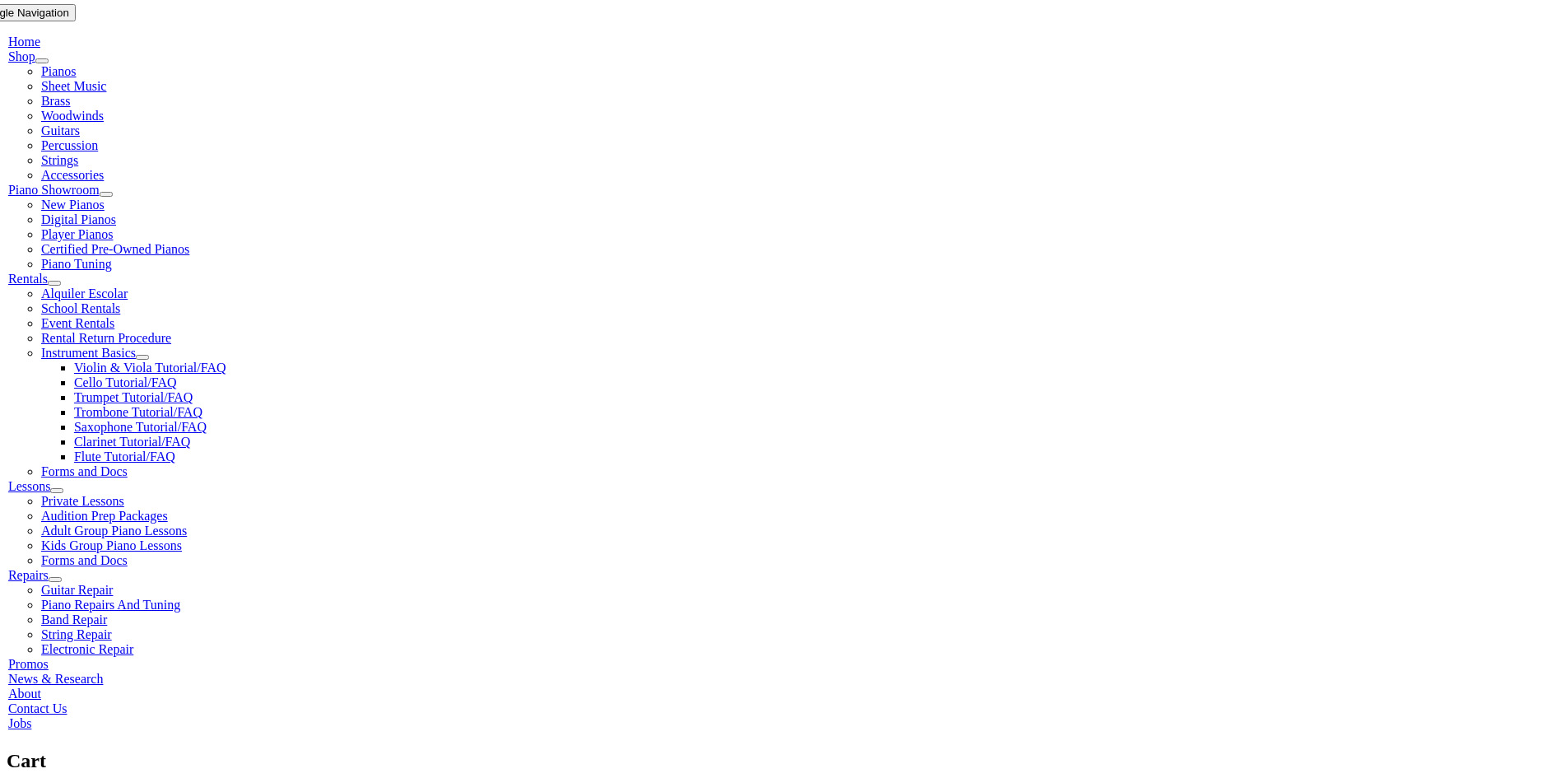
scroll to position [412, 0]
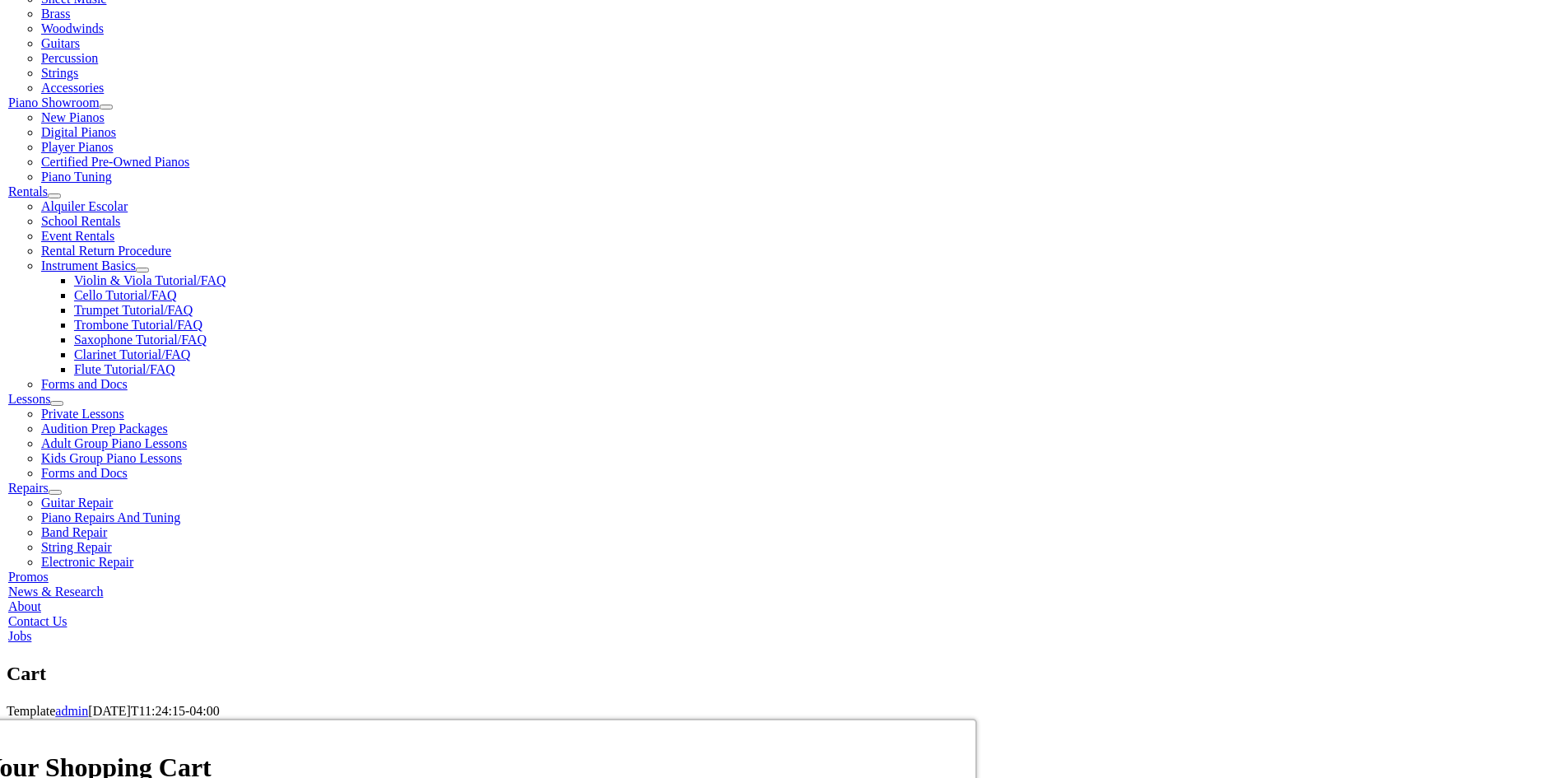
select select "PA"
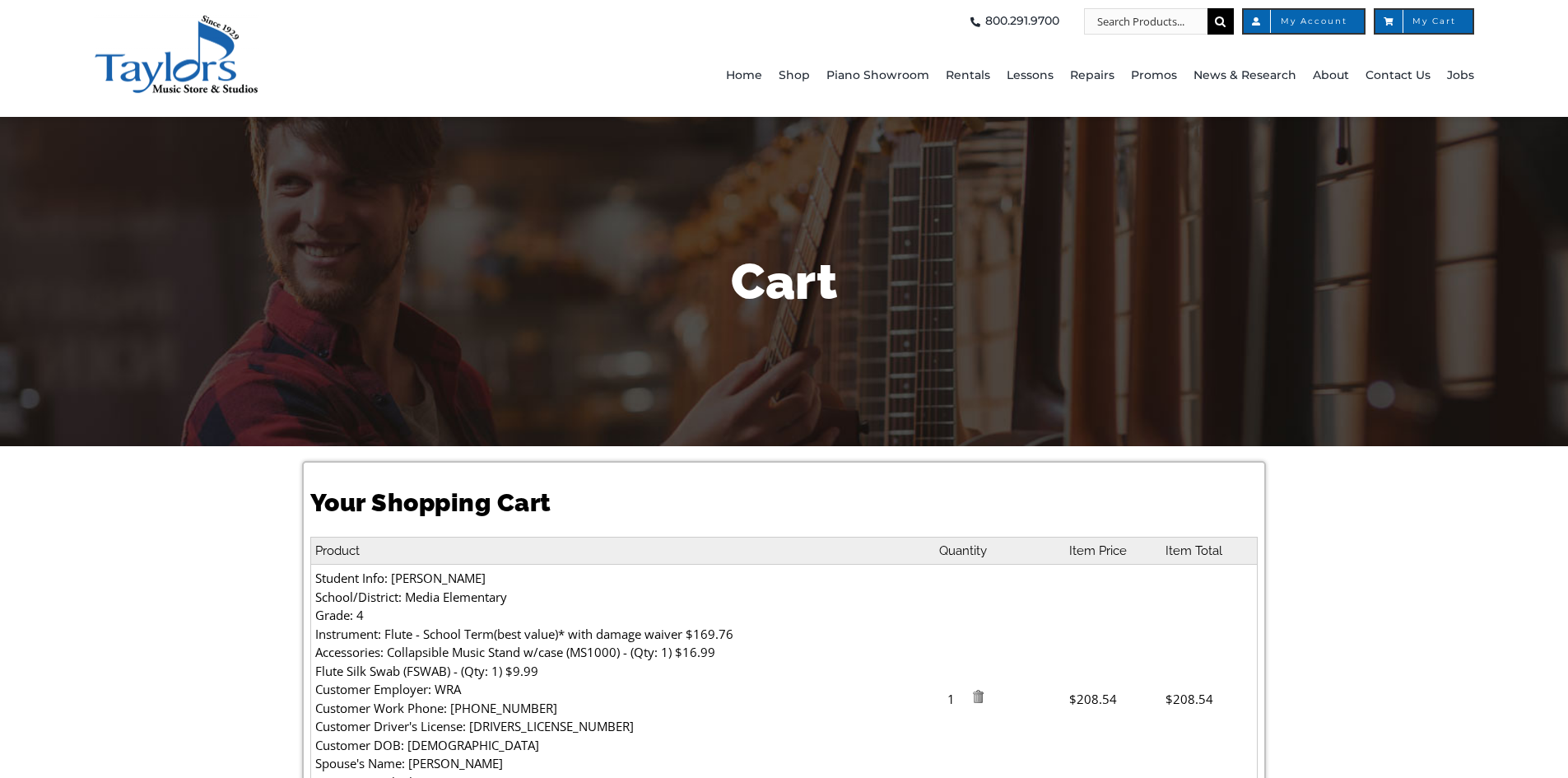
select select "PA"
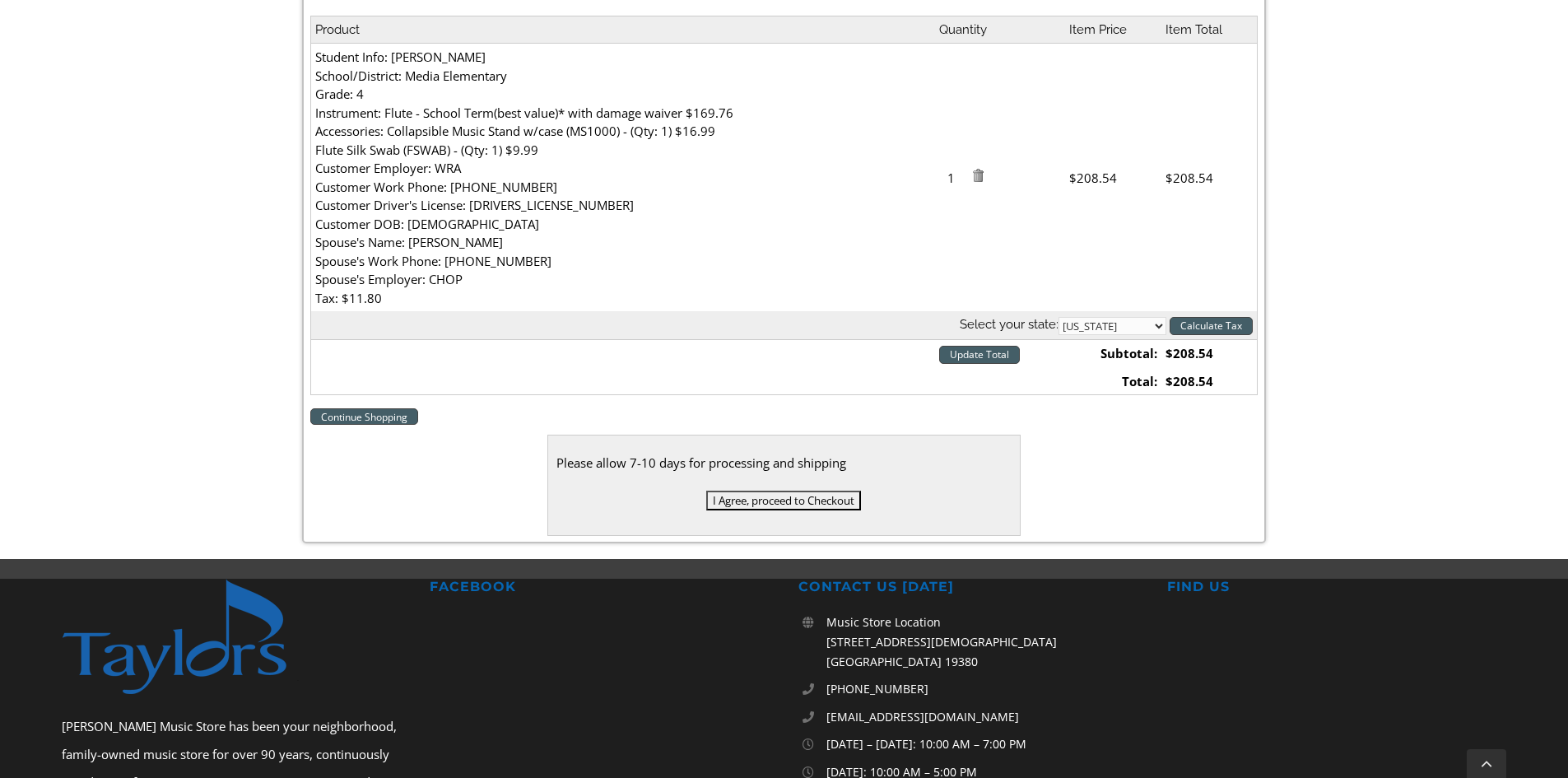
scroll to position [494, 0]
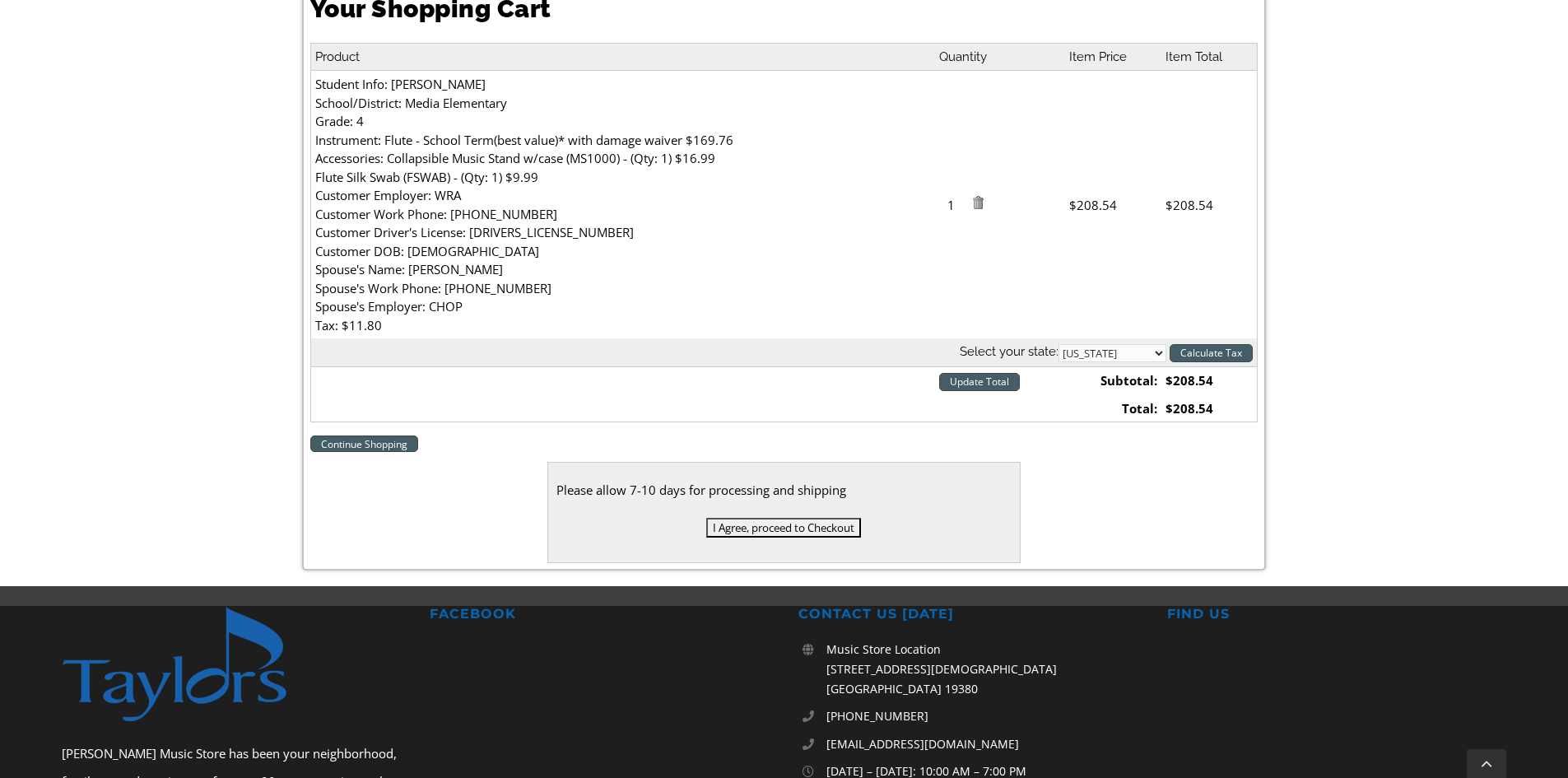
click at [780, 528] on input "I Agree, proceed to Checkout" at bounding box center [784, 527] width 155 height 20
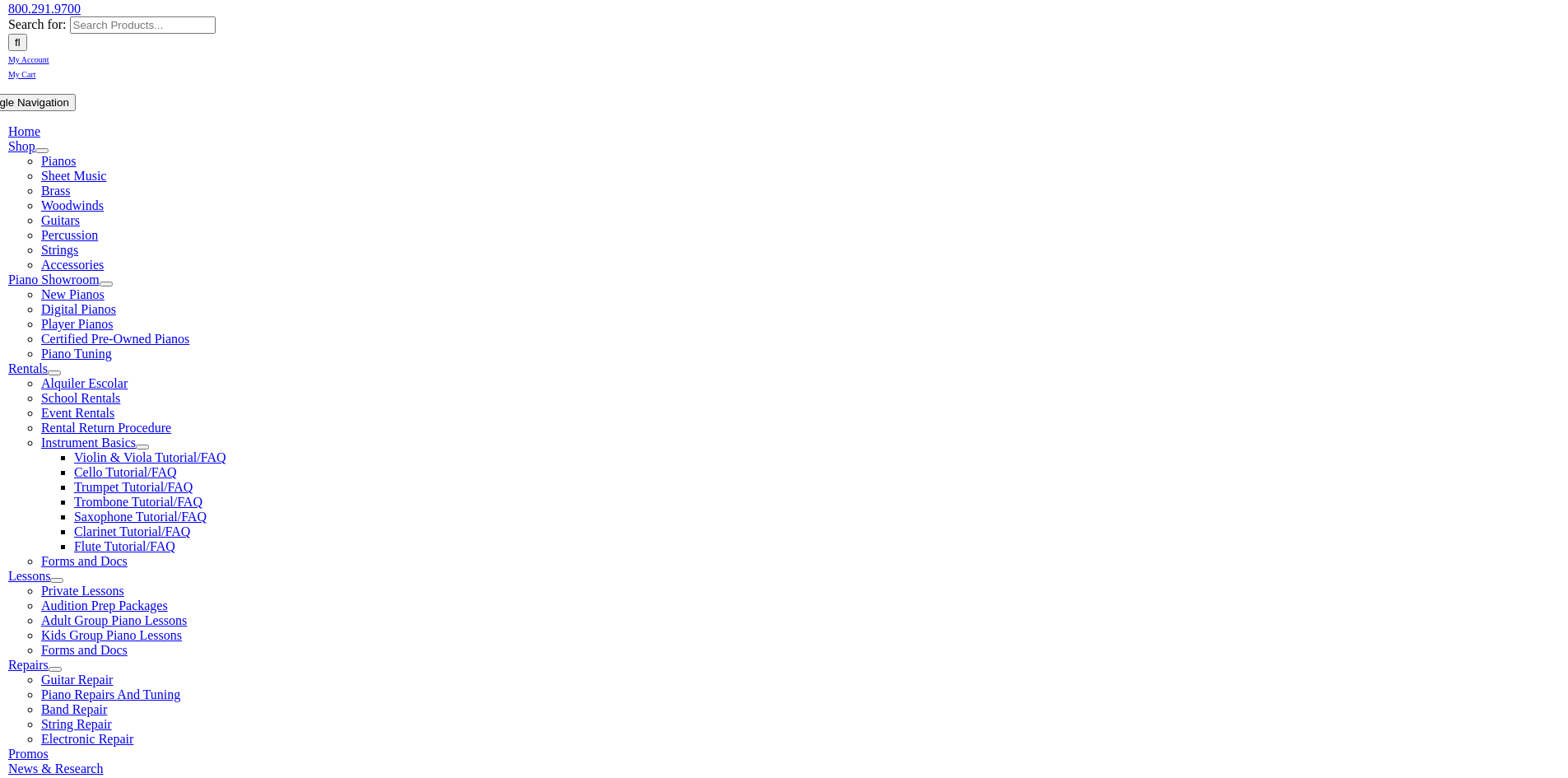
scroll to position [247, 0]
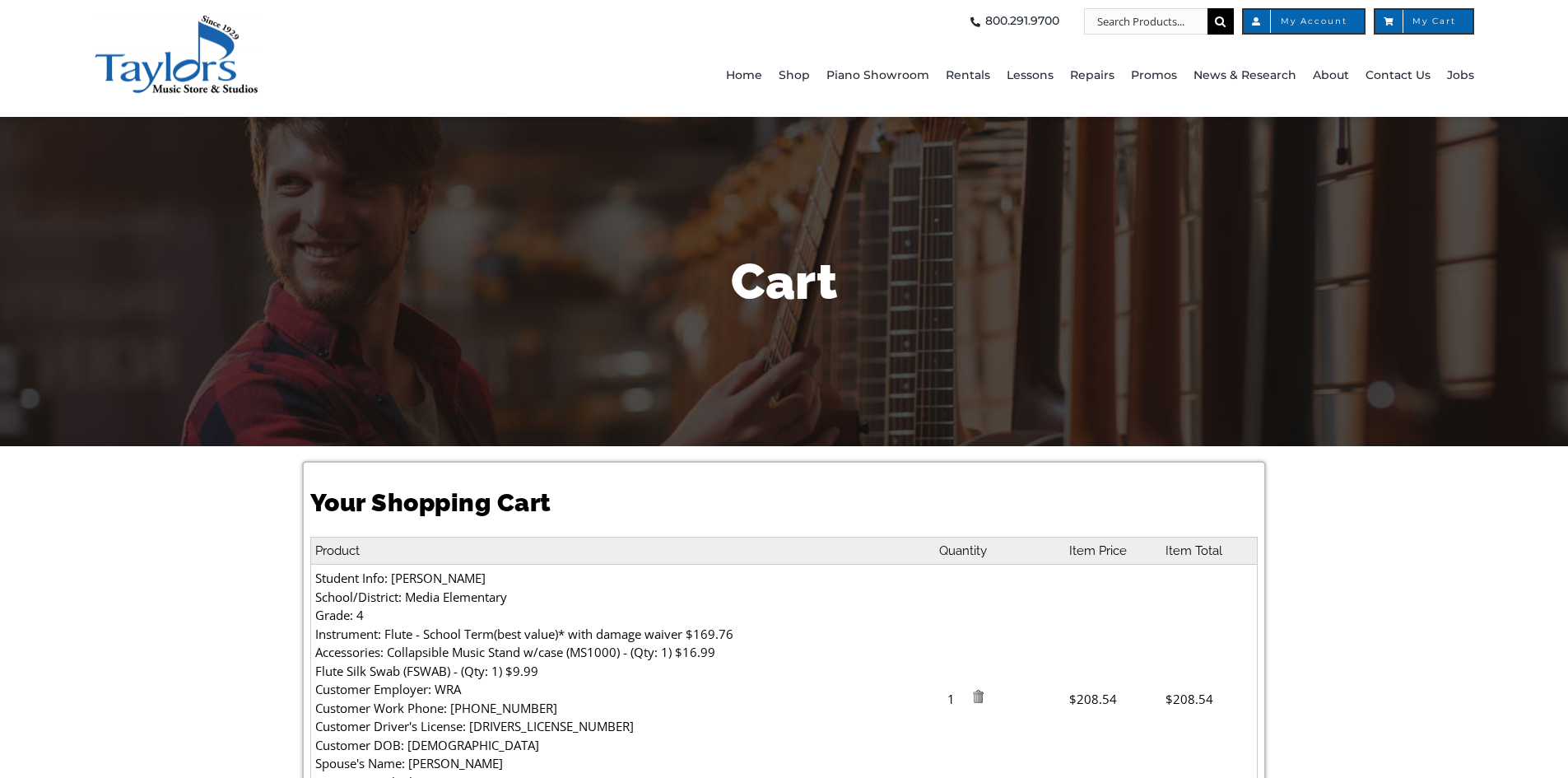
select select "PA"
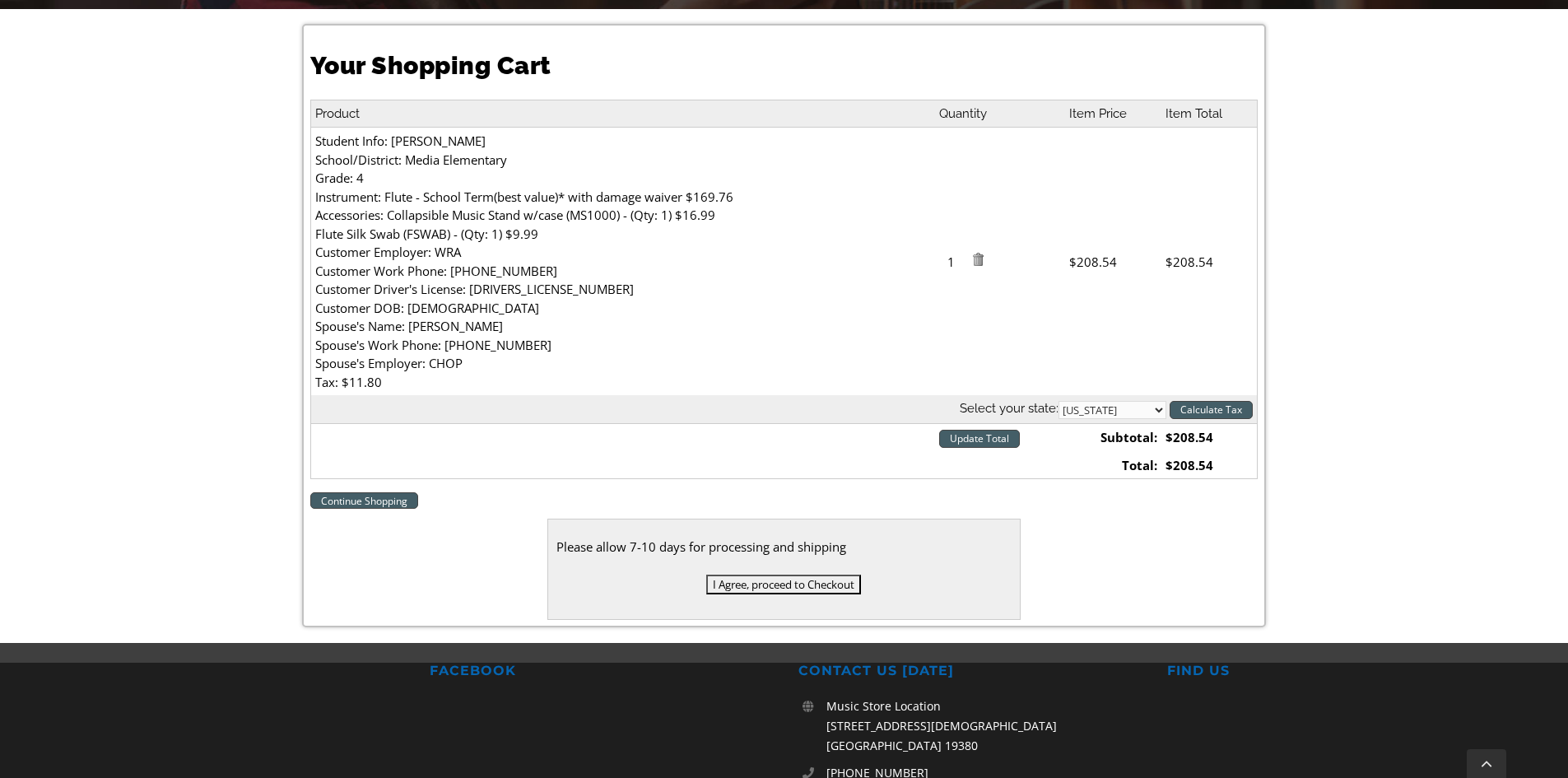
scroll to position [494, 0]
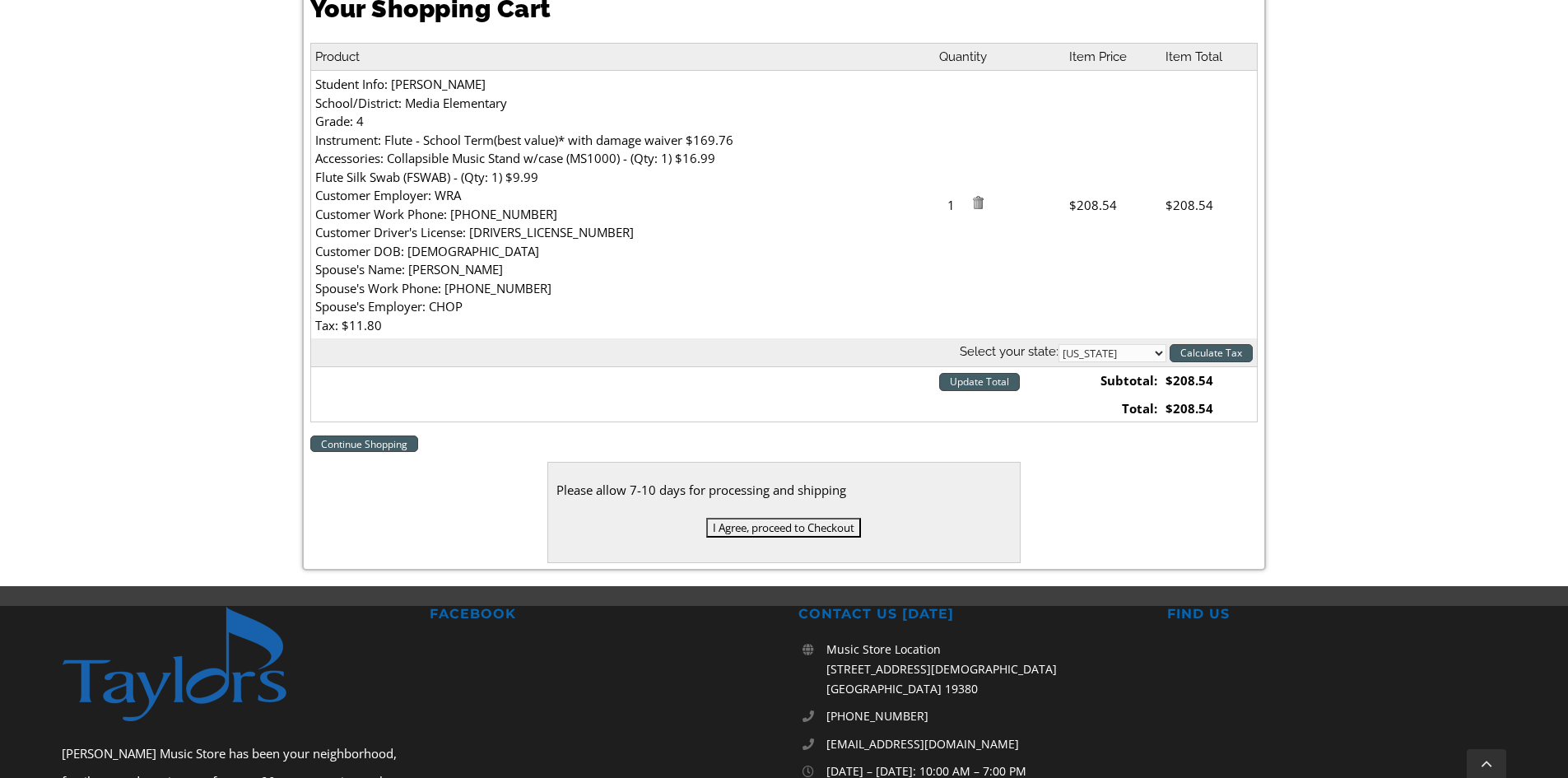
click at [827, 533] on input "I Agree, proceed to Checkout" at bounding box center [784, 527] width 155 height 20
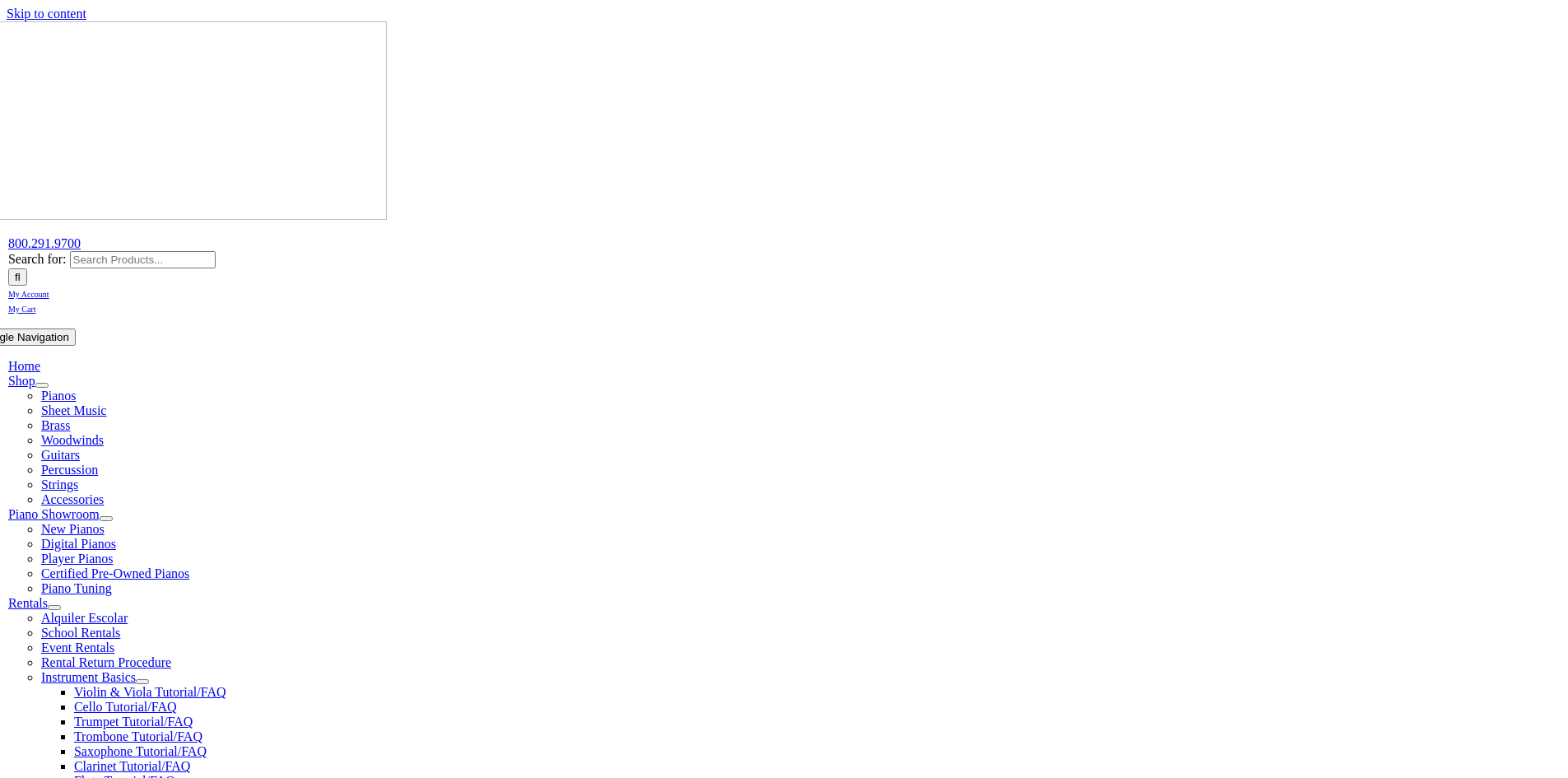
select select
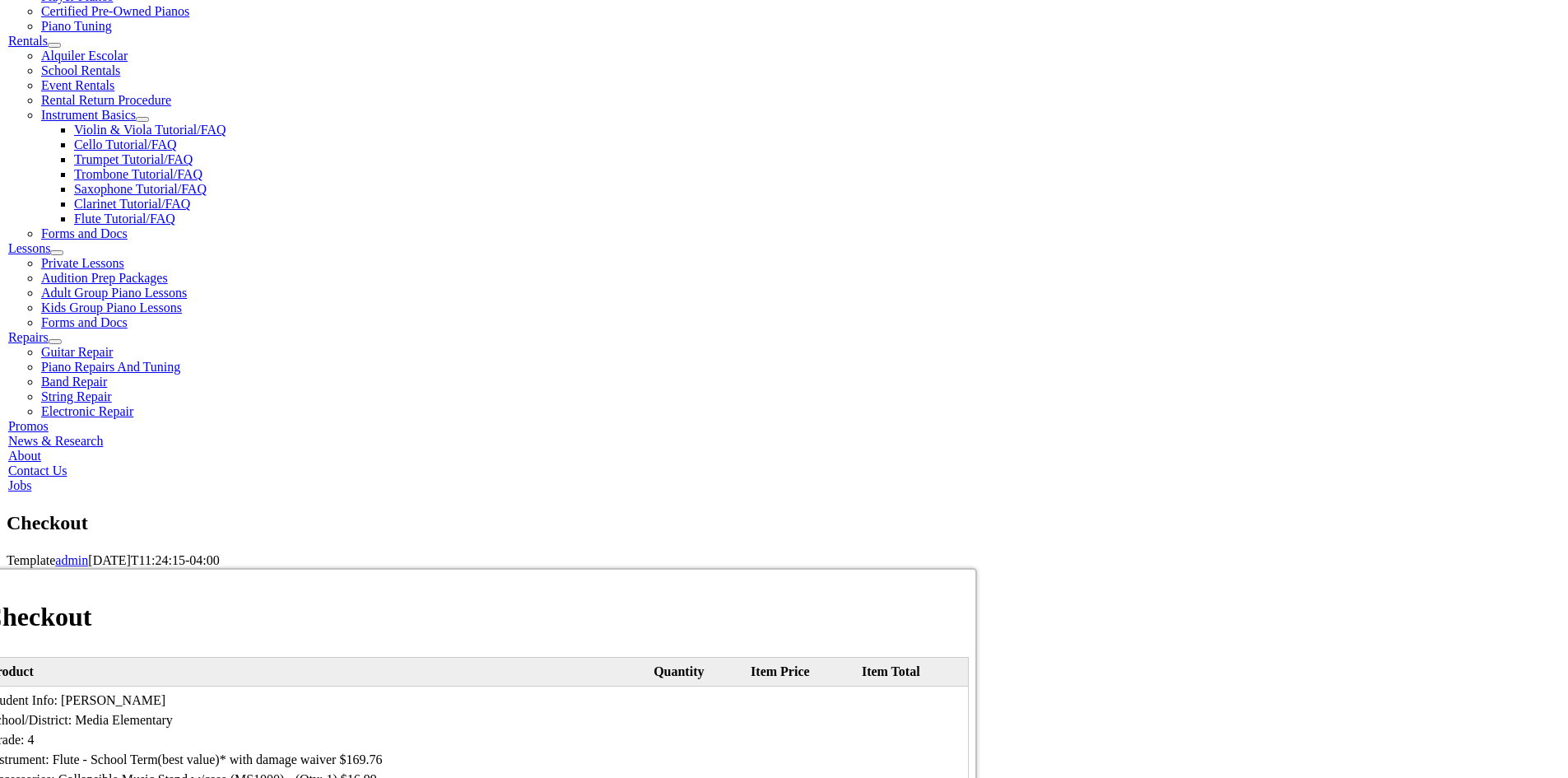
scroll to position [576, 0]
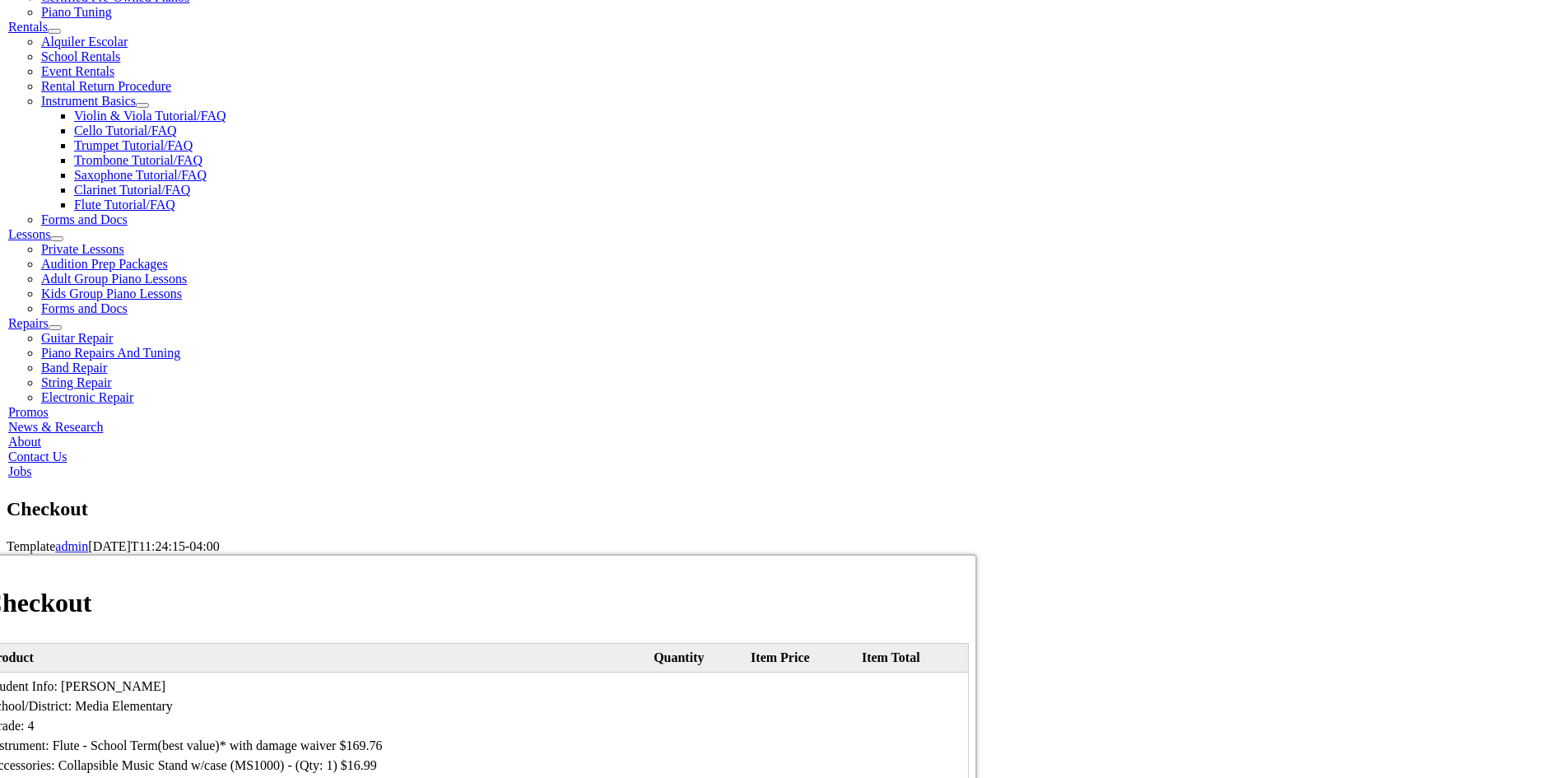
type input "[PERSON_NAME]"
type input "[STREET_ADDRESS]"
type input "Media"
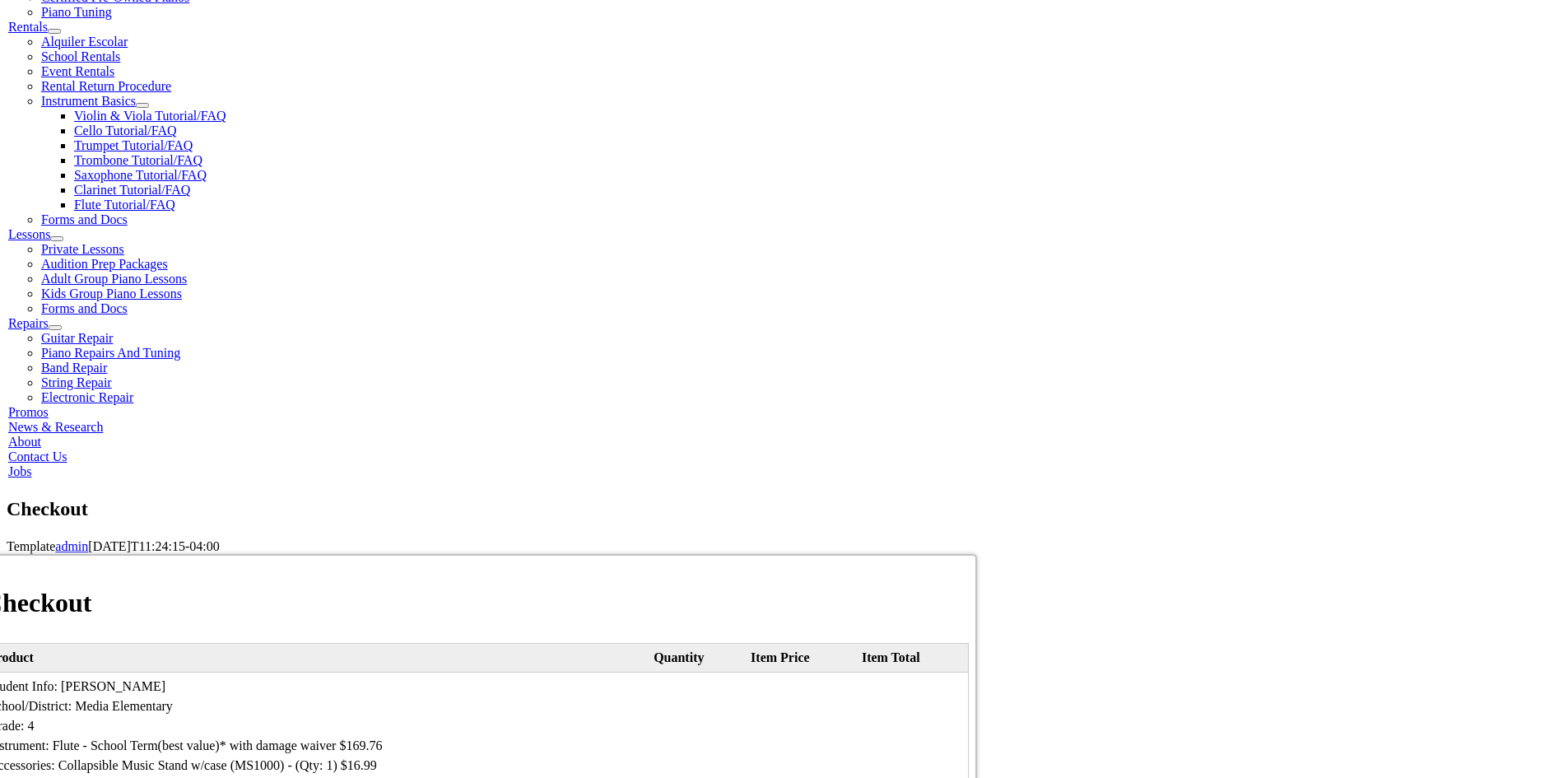
select select "PA"
type input "19063"
type input "6103067567"
type input "[EMAIL_ADDRESS][DOMAIN_NAME]"
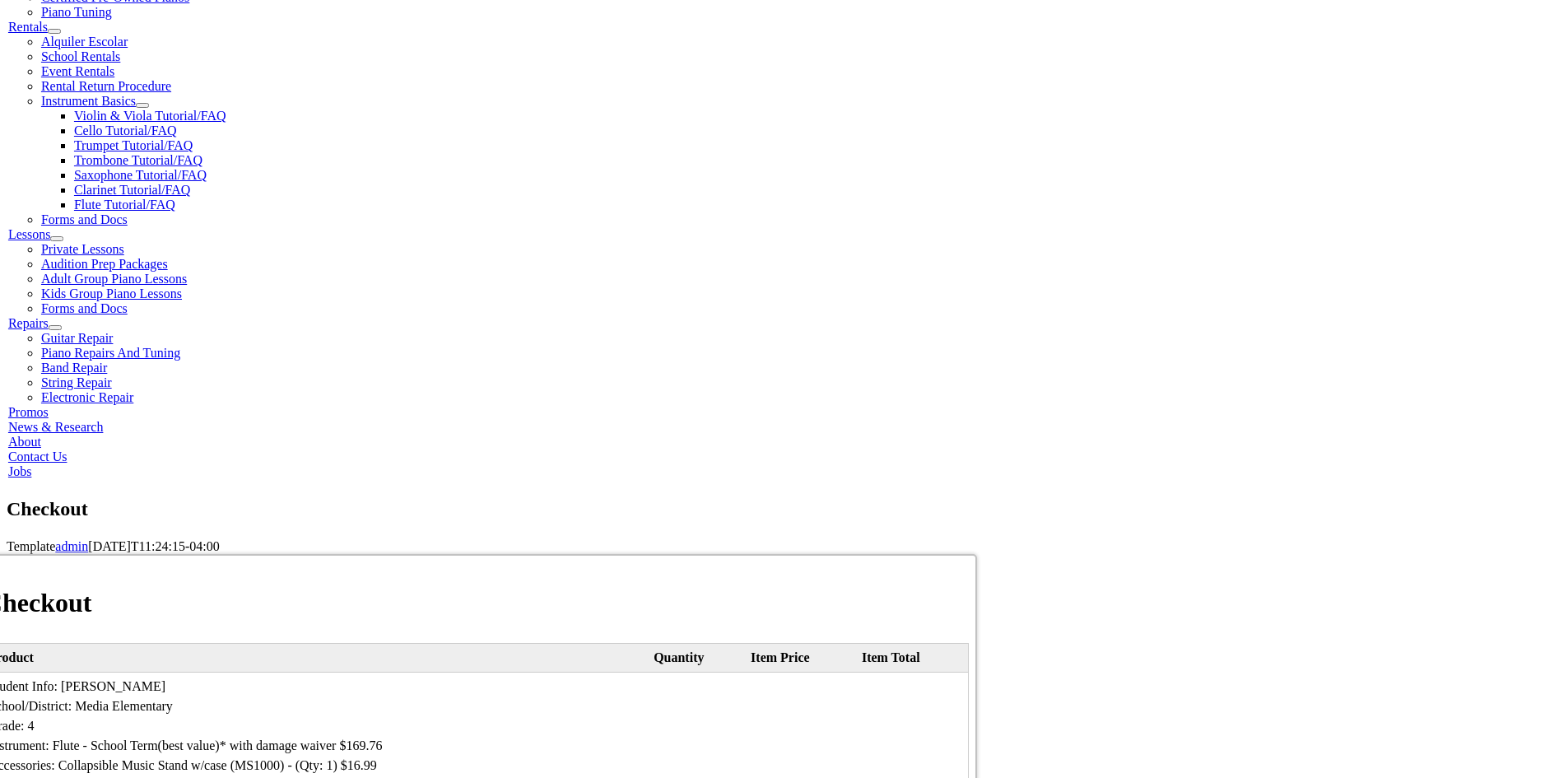
type input "[PERSON_NAME]"
select select "mastercard"
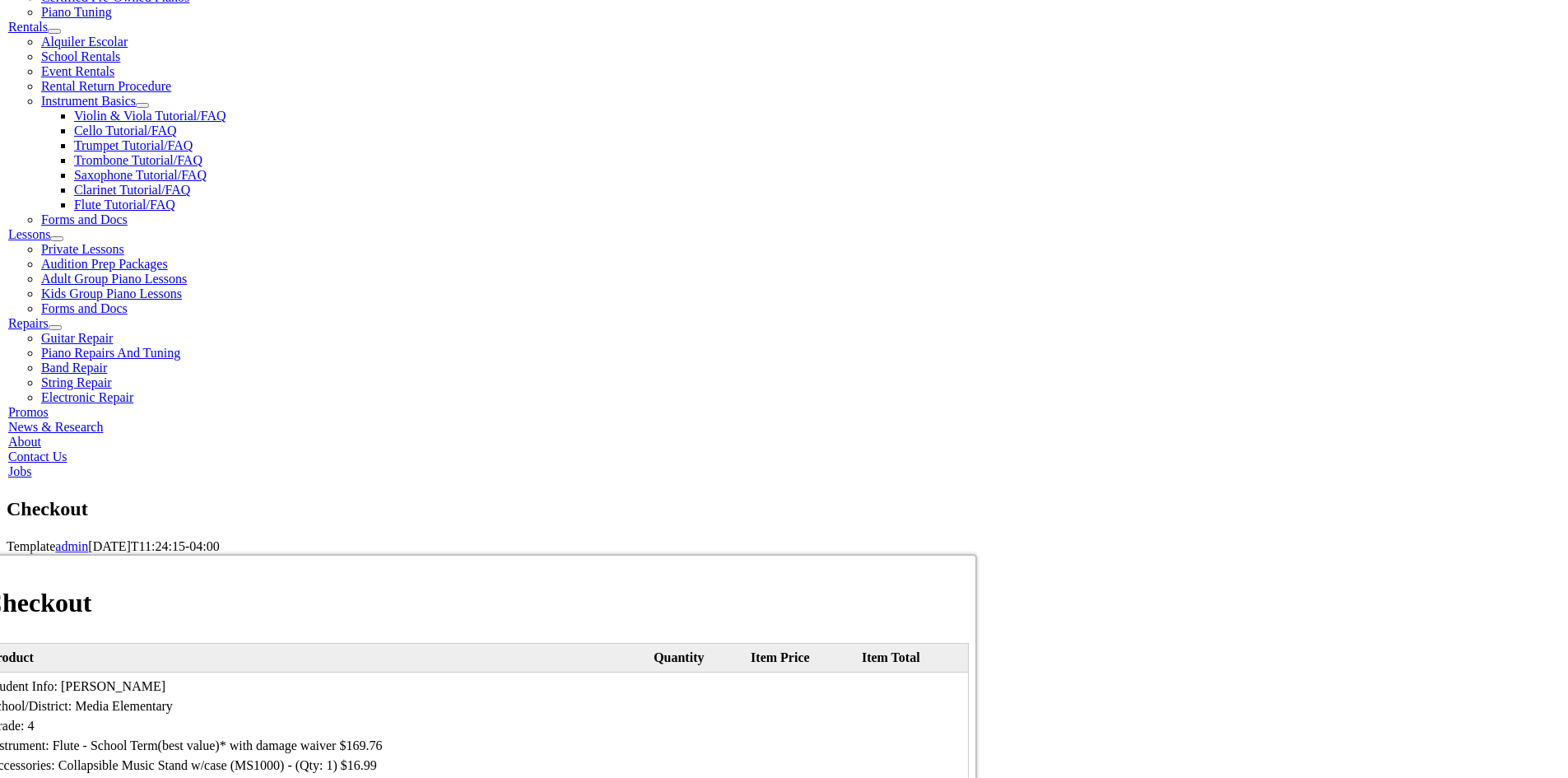
type input "3"
type input "[CREDIT_CARD_NUMBER]"
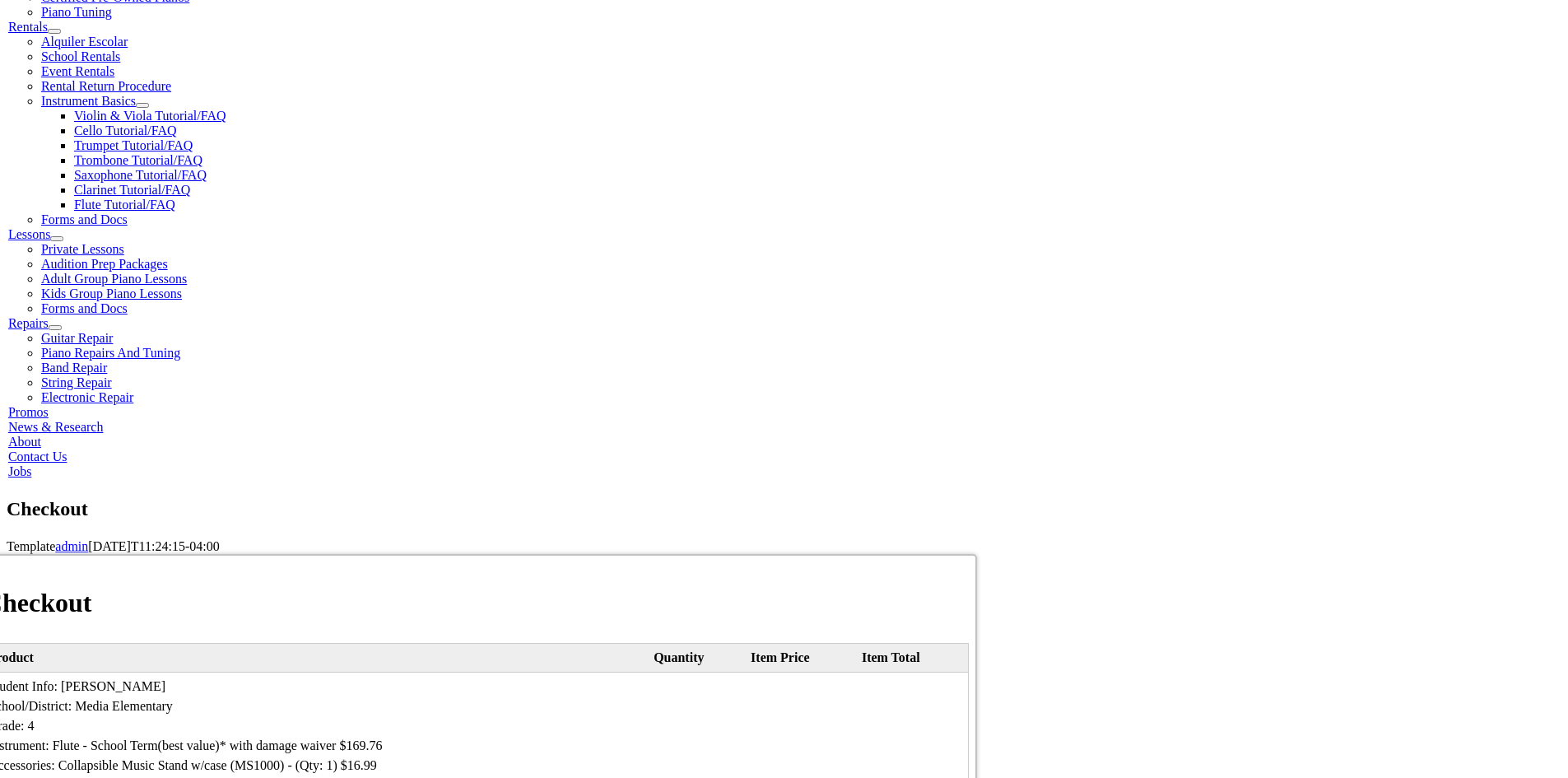
select select "10"
select select "2027"
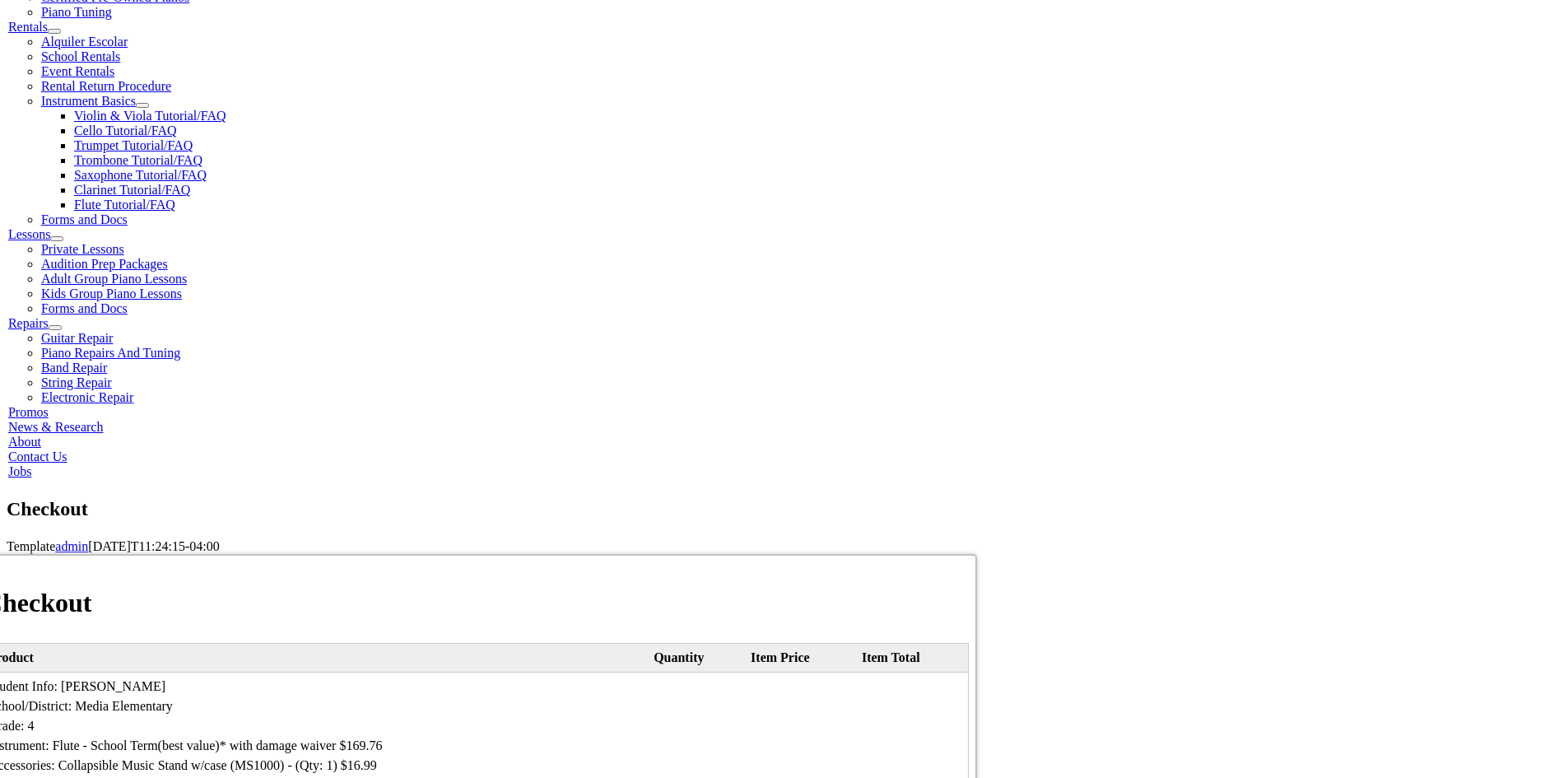
type input "718"
